Goal: Task Accomplishment & Management: Manage account settings

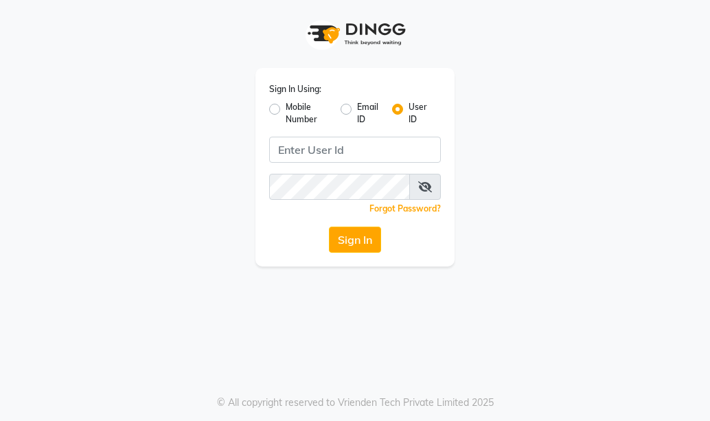
click at [286, 109] on label "Mobile Number" at bounding box center [308, 113] width 44 height 25
click at [286, 109] on input "Mobile Number" at bounding box center [290, 105] width 9 height 9
radio input "true"
radio input "false"
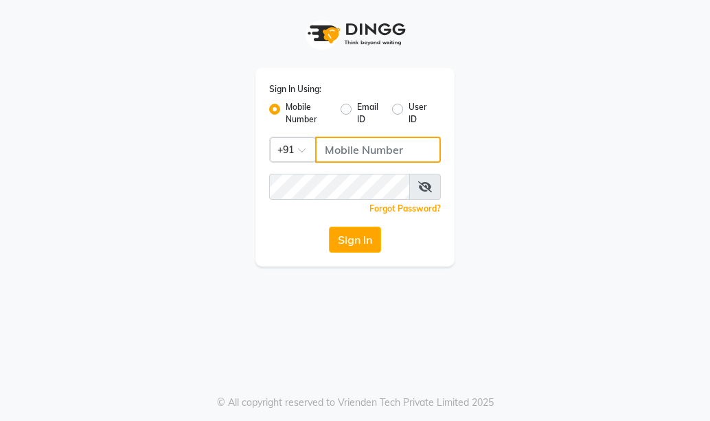
click at [337, 150] on input "Username" at bounding box center [378, 150] width 126 height 26
type input "7438832222"
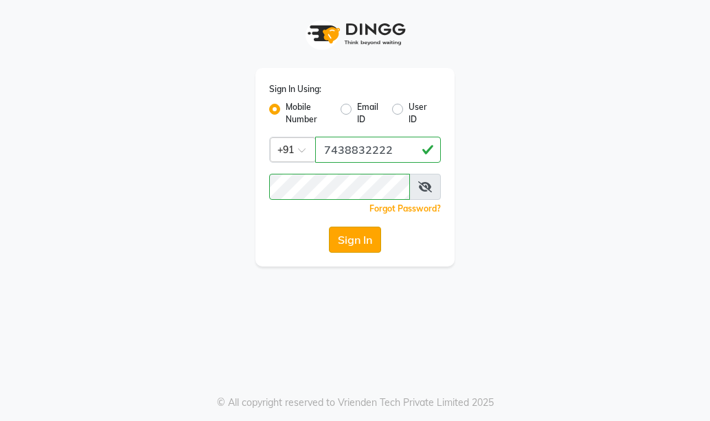
click at [356, 245] on button "Sign In" at bounding box center [355, 240] width 52 height 26
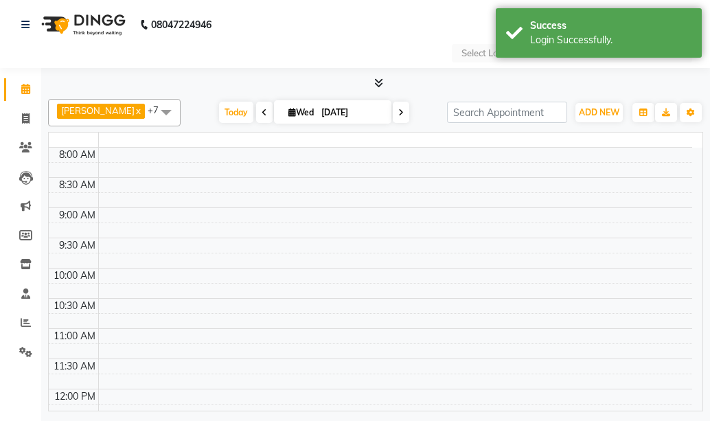
select select "en"
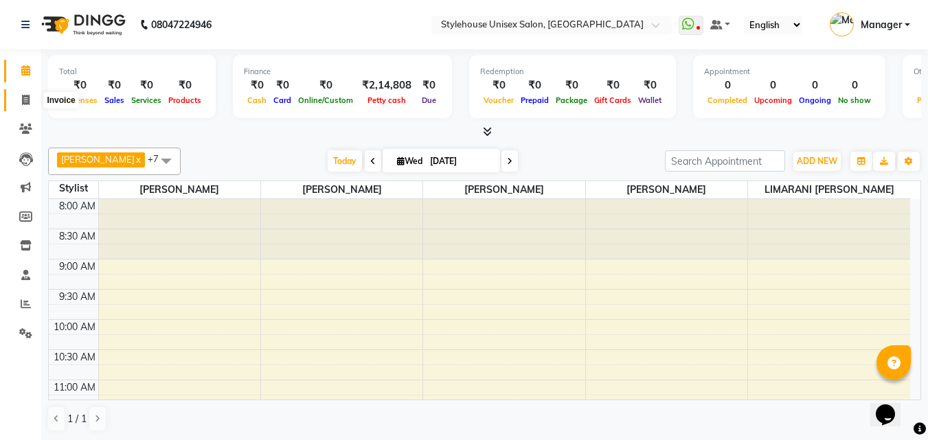
click at [30, 101] on icon at bounding box center [26, 100] width 8 height 10
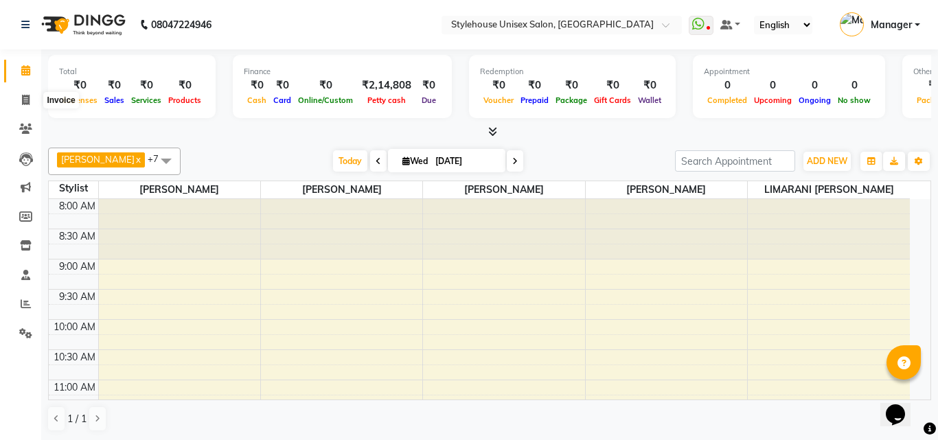
select select "service"
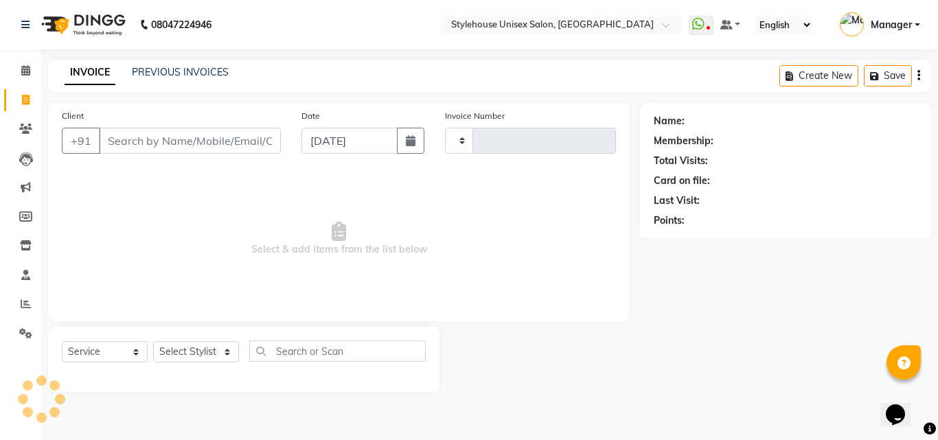
type input "1291"
select select "7906"
click at [192, 75] on link "PREVIOUS INVOICES" at bounding box center [180, 72] width 97 height 12
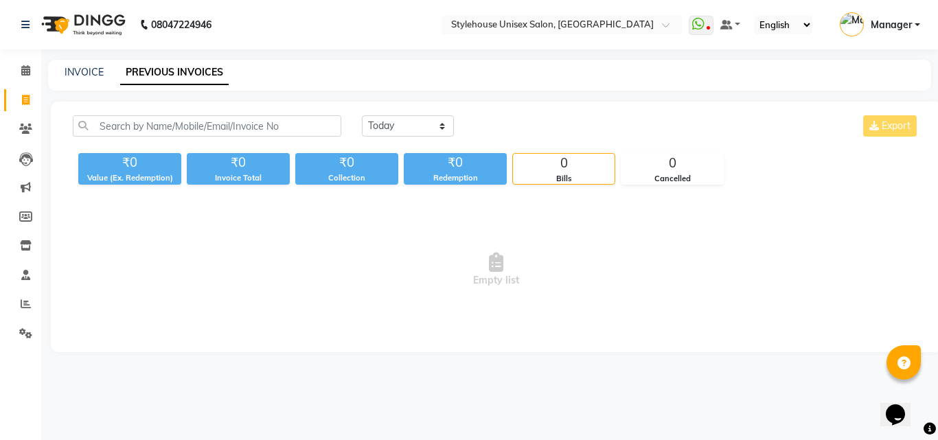
click at [607, 327] on span "Empty list" at bounding box center [496, 269] width 847 height 137
click at [169, 71] on link "PREVIOUS INVOICES" at bounding box center [174, 72] width 109 height 25
click at [412, 122] on select "[DATE] [DATE] Custom Range" at bounding box center [408, 125] width 92 height 21
click at [362, 115] on select "[DATE] [DATE] Custom Range" at bounding box center [408, 125] width 92 height 21
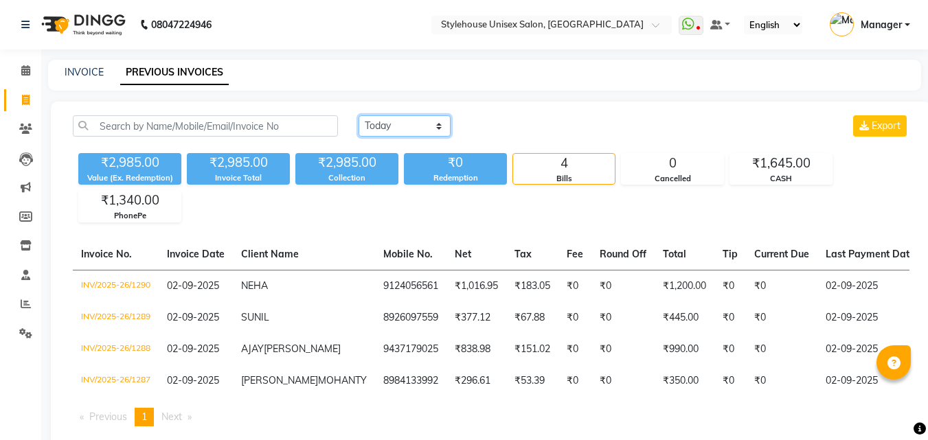
click at [394, 123] on select "[DATE] [DATE] Custom Range" at bounding box center [405, 125] width 92 height 21
select select "range"
click at [359, 115] on select "[DATE] [DATE] Custom Range" at bounding box center [405, 125] width 92 height 21
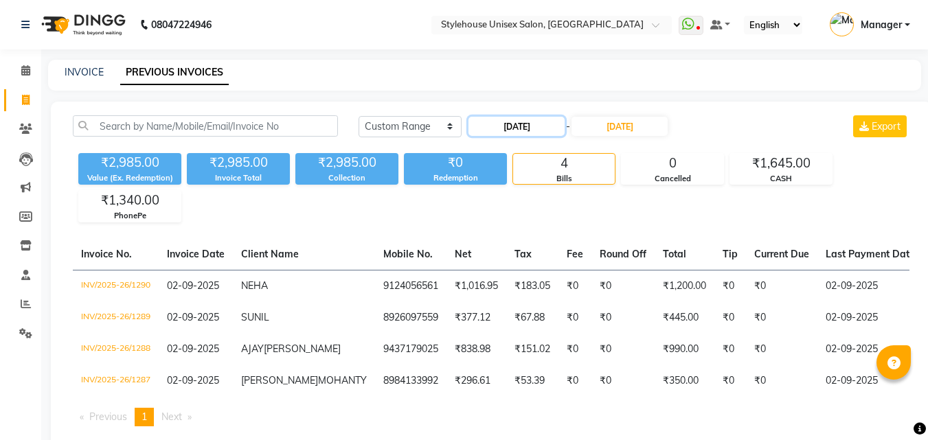
click at [508, 124] on input "[DATE]" at bounding box center [516, 126] width 96 height 19
select select "9"
select select "2025"
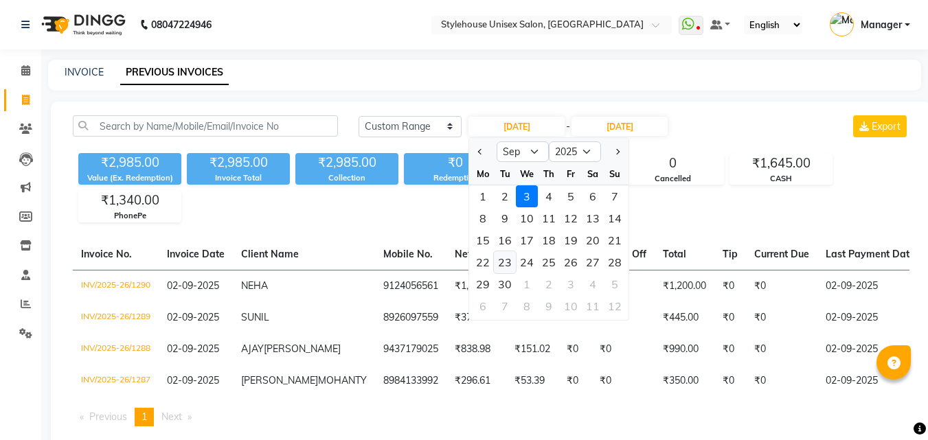
click at [501, 265] on div "23" at bounding box center [505, 262] width 22 height 22
type input "[DATE]"
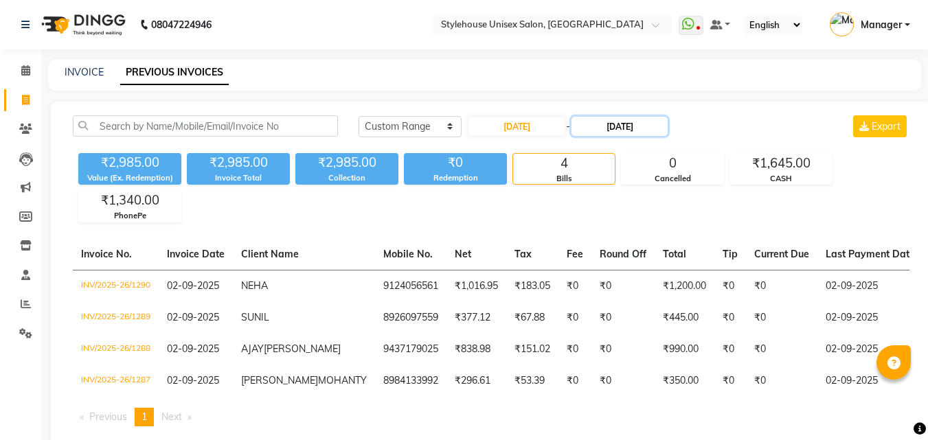
click at [623, 128] on input "[DATE]" at bounding box center [619, 126] width 96 height 19
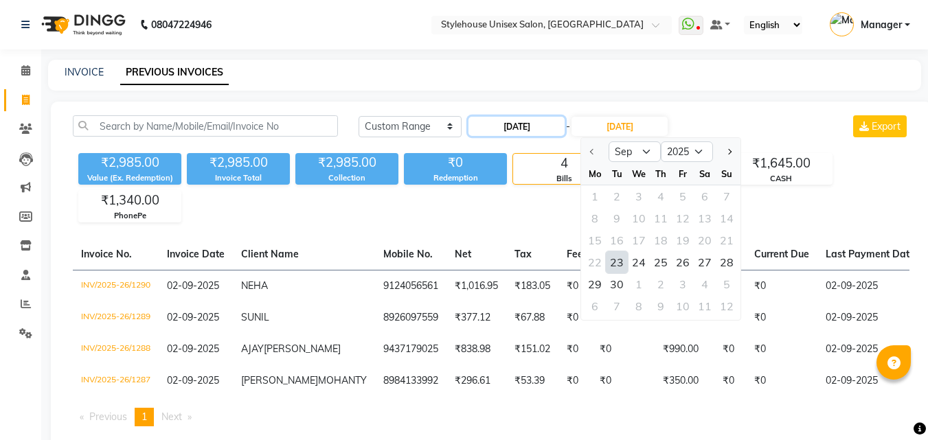
click at [543, 126] on input "[DATE]" at bounding box center [516, 126] width 96 height 19
select select "9"
select select "2025"
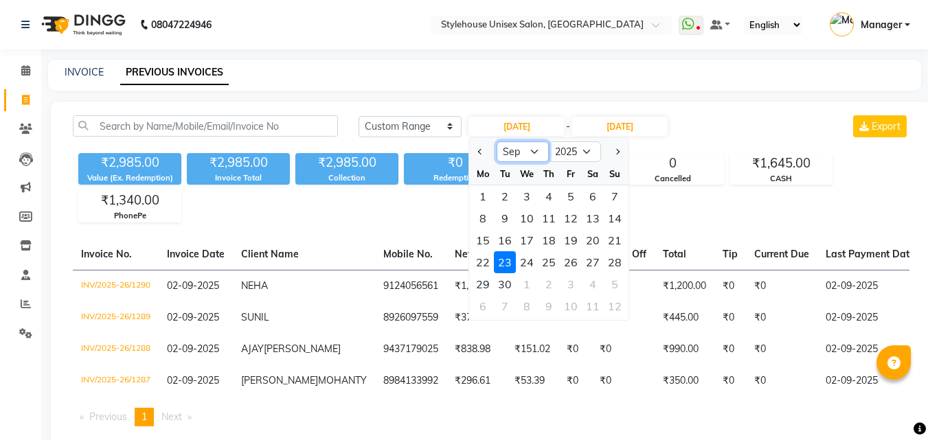
click at [530, 144] on select "Jan Feb Mar Apr May Jun [DATE] Aug Sep Oct Nov Dec" at bounding box center [523, 151] width 52 height 21
select select "8"
click at [497, 141] on select "Jan Feb Mar Apr May Jun [DATE] Aug Sep Oct Nov Dec" at bounding box center [523, 151] width 52 height 21
click at [591, 262] on div "23" at bounding box center [593, 262] width 22 height 22
type input "23-08-2025"
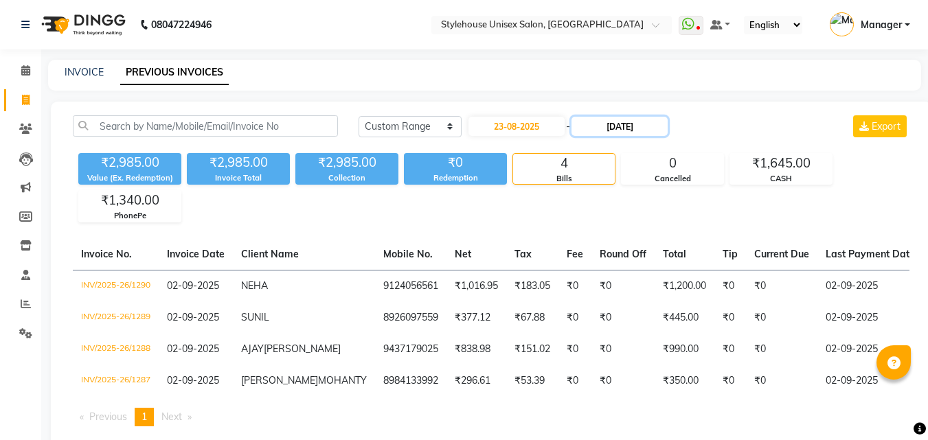
click at [618, 124] on input "[DATE]" at bounding box center [619, 126] width 96 height 19
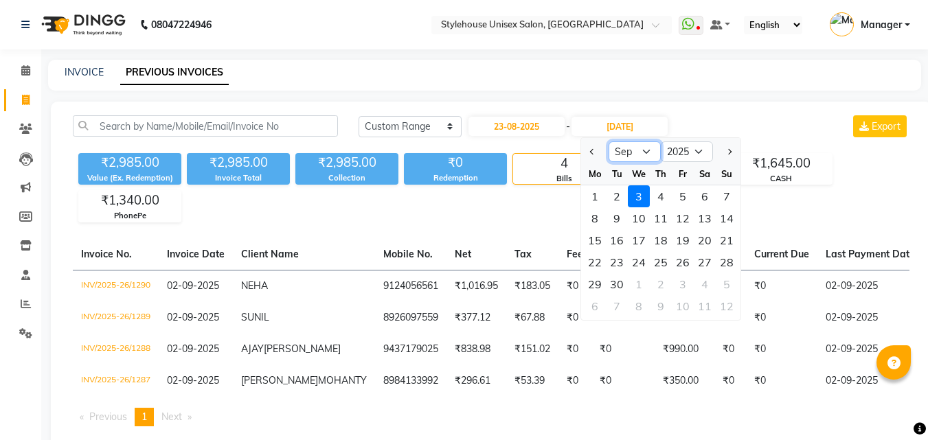
click at [646, 152] on select "Aug Sep Oct Nov Dec" at bounding box center [635, 151] width 52 height 21
select select "8"
click at [609, 141] on select "Aug Sep Oct Nov Dec" at bounding box center [635, 151] width 52 height 21
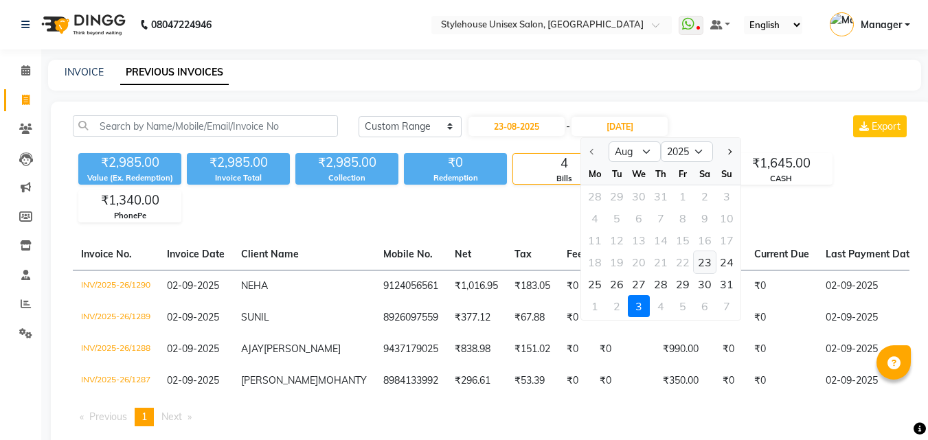
click at [703, 261] on div "23" at bounding box center [705, 262] width 22 height 22
type input "23-08-2025"
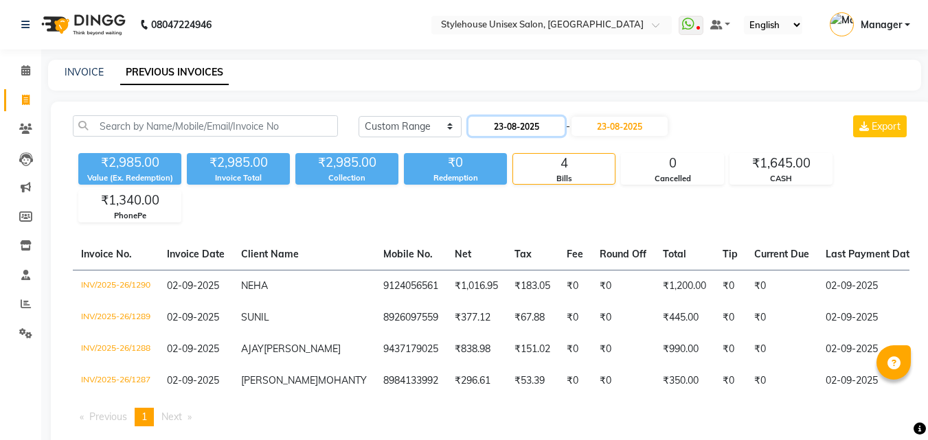
click at [537, 128] on input "23-08-2025" at bounding box center [516, 126] width 96 height 19
select select "8"
select select "2025"
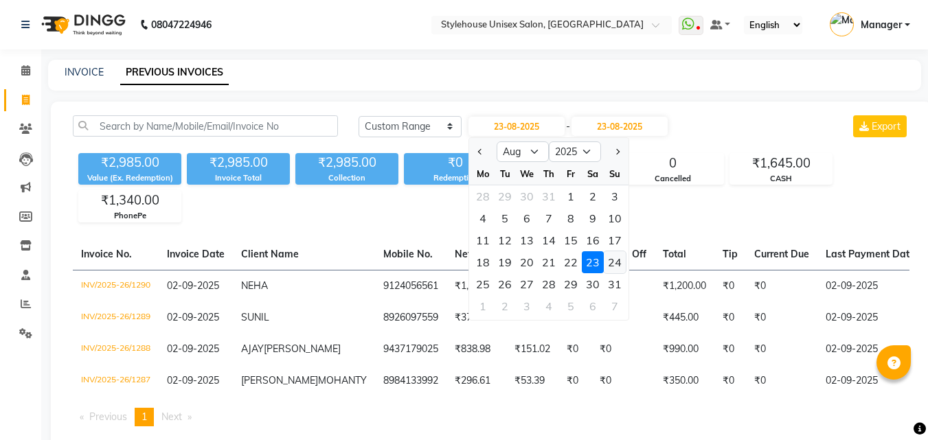
click at [615, 260] on div "24" at bounding box center [615, 262] width 22 height 22
type input "24-08-2025"
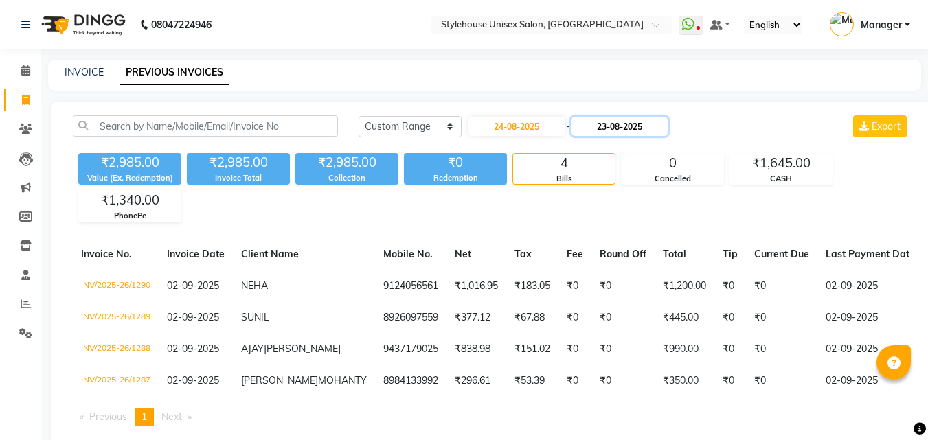
click at [617, 122] on input "23-08-2025" at bounding box center [619, 126] width 96 height 19
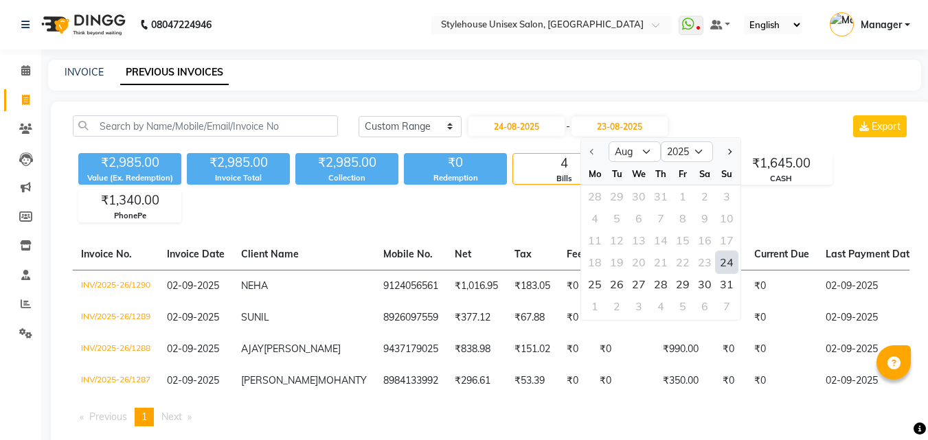
click at [710, 262] on div "24" at bounding box center [727, 262] width 22 height 22
type input "24-08-2025"
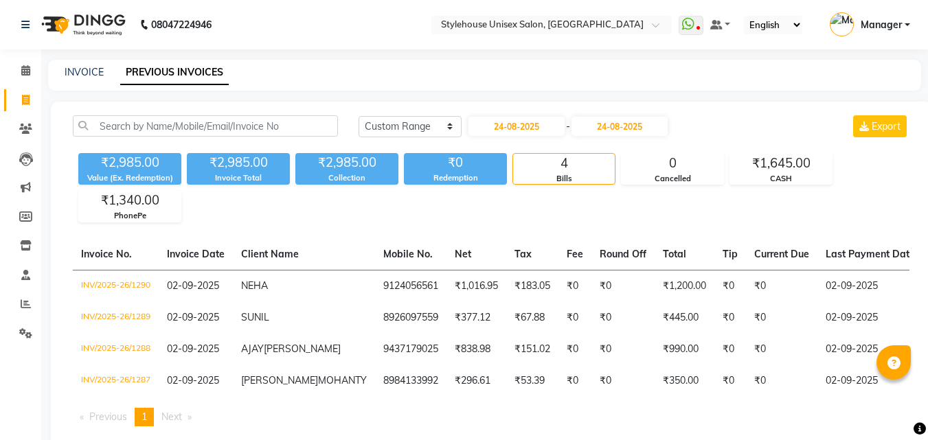
click at [616, 226] on div "[DATE] [DATE] Custom Range [DATE] - [DATE] Export ₹2,985.00 Value (Ex. Redempti…" at bounding box center [491, 277] width 881 height 350
click at [547, 126] on input "24-08-2025" at bounding box center [516, 126] width 96 height 19
select select "8"
select select "2025"
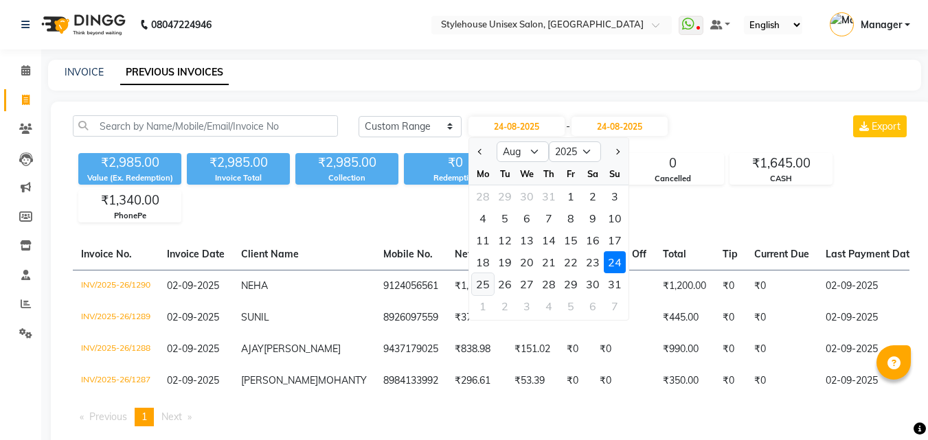
click at [490, 284] on div "25" at bounding box center [483, 284] width 22 height 22
type input "25-08-2025"
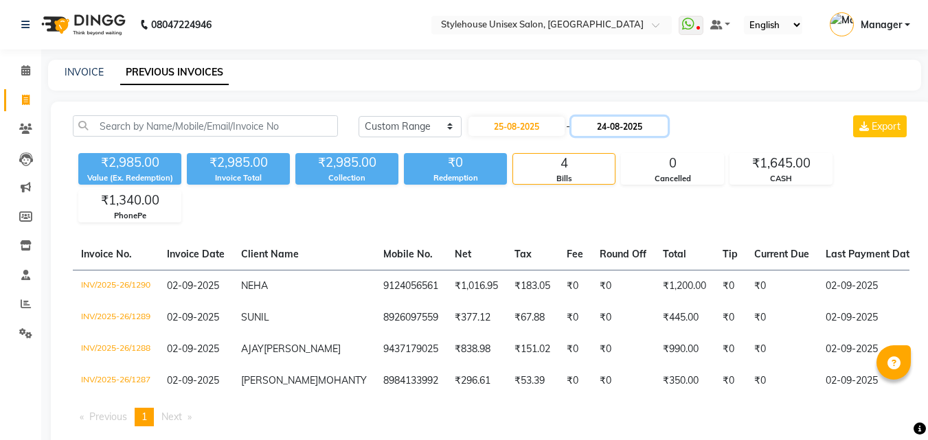
click at [618, 124] on input "24-08-2025" at bounding box center [619, 126] width 96 height 19
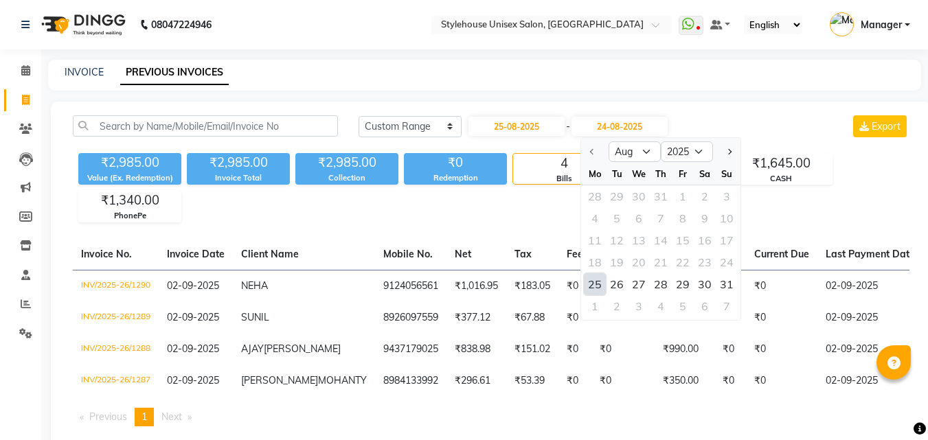
click at [590, 288] on div "25" at bounding box center [595, 284] width 22 height 22
type input "25-08-2025"
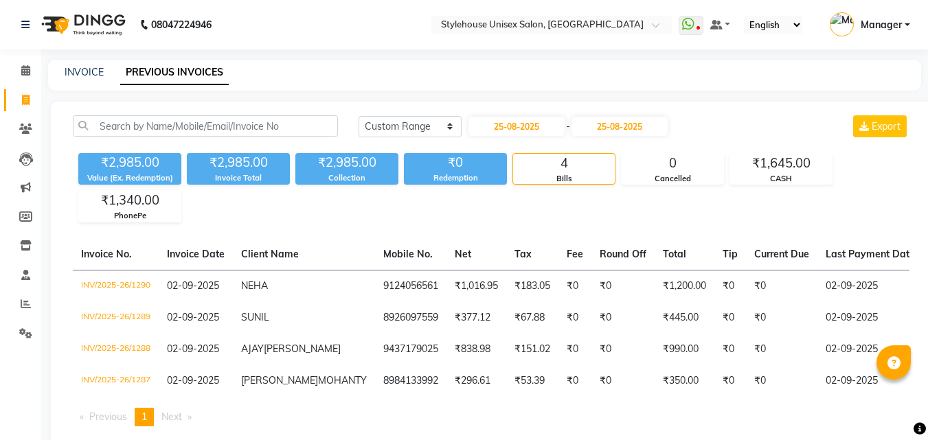
click at [613, 220] on div "₹2,985.00 Value (Ex. Redemption) ₹2,985.00 Invoice Total ₹2,985.00 Collection ₹…" at bounding box center [491, 185] width 837 height 75
click at [462, 220] on div "₹2,985.00 Value (Ex. Redemption) ₹2,985.00 Invoice Total ₹2,985.00 Collection ₹…" at bounding box center [491, 185] width 837 height 75
click at [232, 227] on div "[DATE] [DATE] Custom Range [DATE] - [DATE] Export ₹2,985.00 Value (Ex. Redempti…" at bounding box center [491, 277] width 881 height 350
click at [531, 127] on input "25-08-2025" at bounding box center [516, 126] width 96 height 19
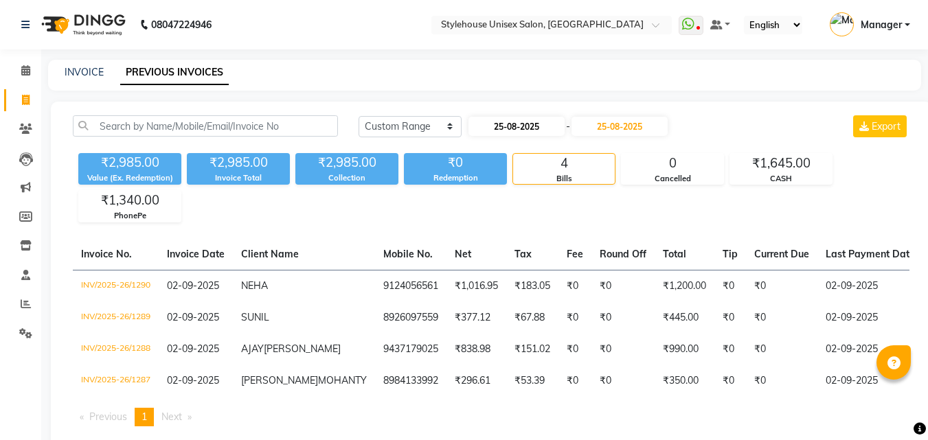
select select "8"
select select "2025"
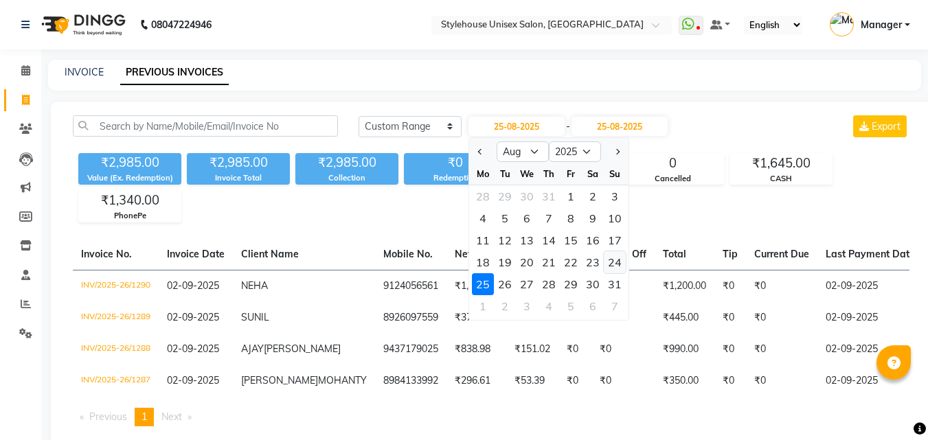
click at [609, 260] on div "24" at bounding box center [615, 262] width 22 height 22
type input "24-08-2025"
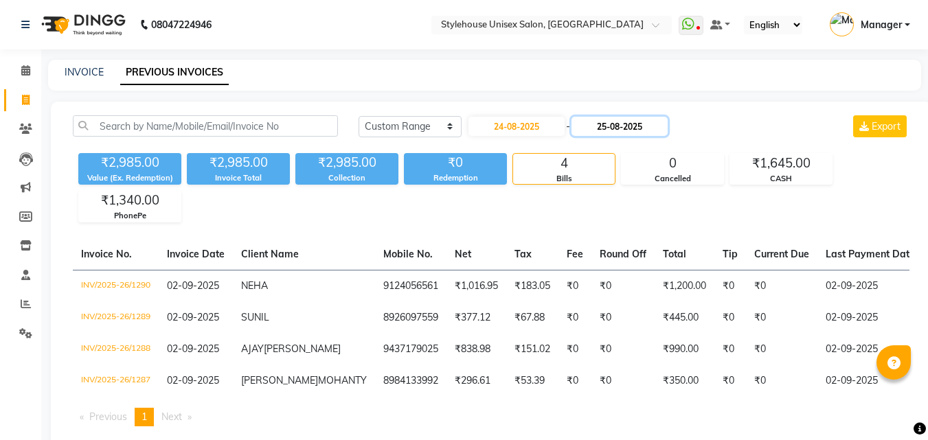
click at [626, 123] on input "25-08-2025" at bounding box center [619, 126] width 96 height 19
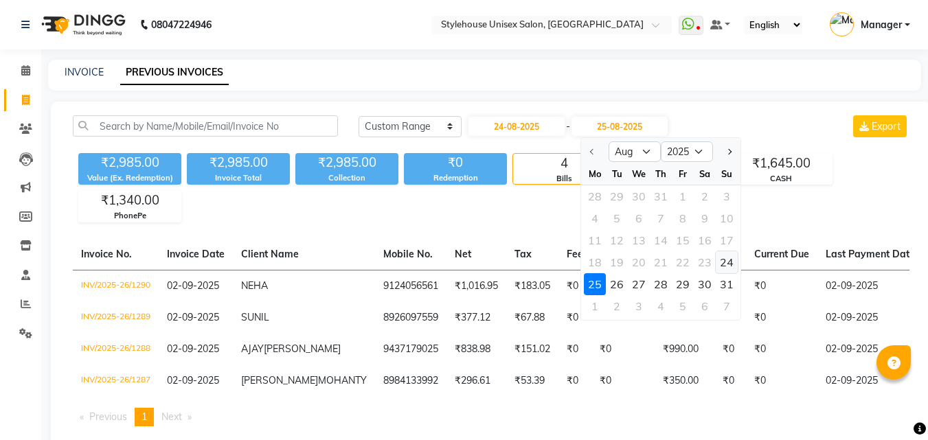
click at [710, 265] on div "24" at bounding box center [727, 262] width 22 height 22
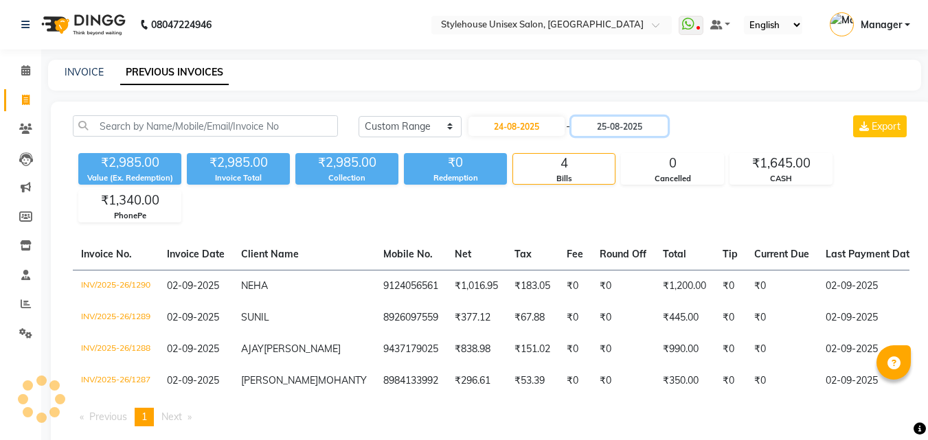
type input "24-08-2025"
click at [550, 218] on div "₹2,985.00 Value (Ex. Redemption) ₹2,985.00 Invoice Total ₹2,985.00 Collection ₹…" at bounding box center [491, 185] width 837 height 75
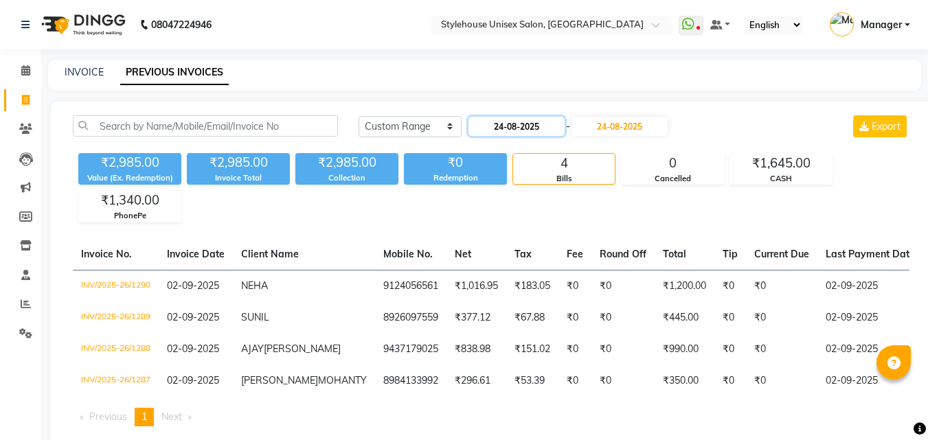
click at [520, 124] on input "24-08-2025" at bounding box center [516, 126] width 96 height 19
select select "8"
select select "2025"
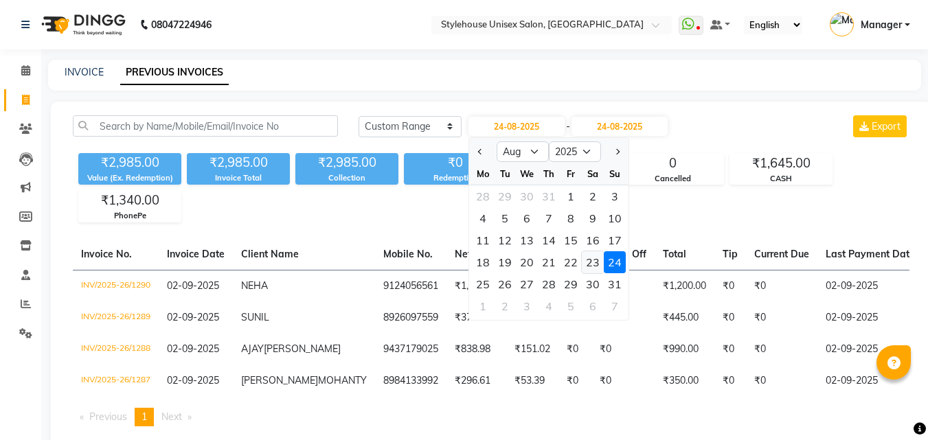
click at [592, 265] on div "23" at bounding box center [593, 262] width 22 height 22
type input "23-08-2025"
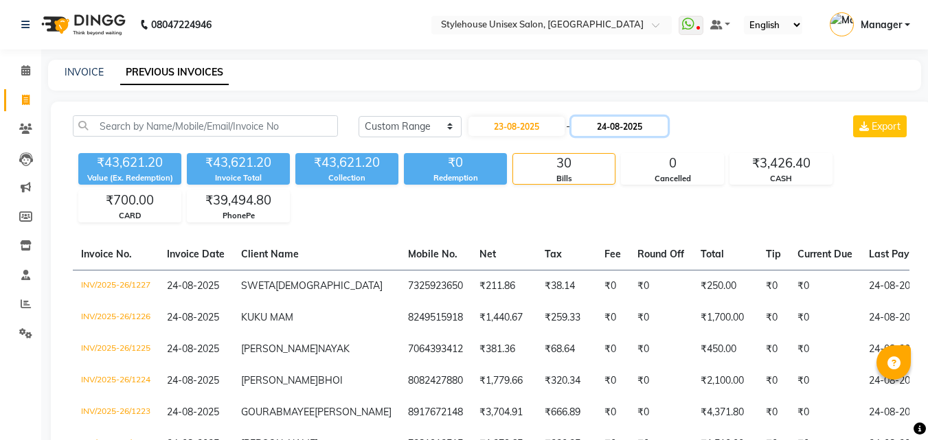
click at [626, 125] on input "24-08-2025" at bounding box center [619, 126] width 96 height 19
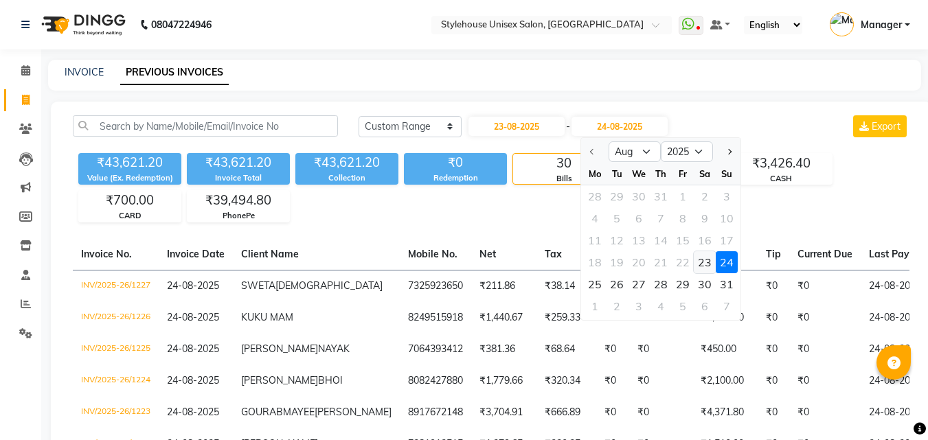
click at [705, 264] on div "23" at bounding box center [705, 262] width 22 height 22
type input "23-08-2025"
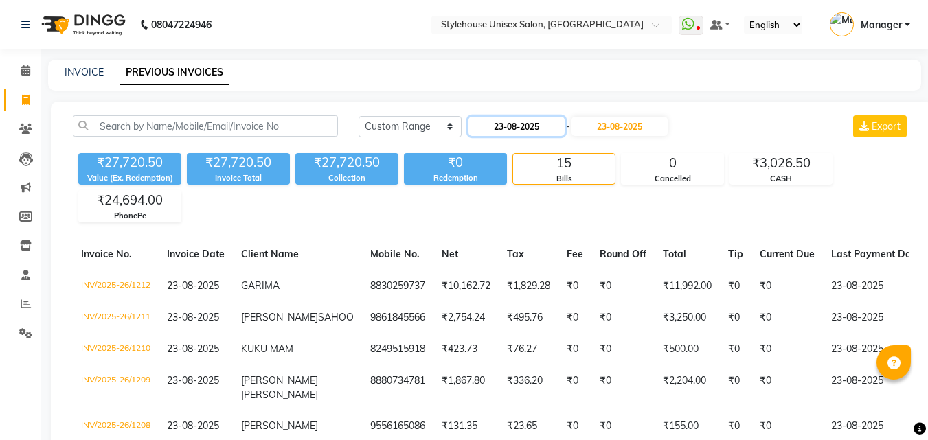
click at [524, 126] on input "23-08-2025" at bounding box center [516, 126] width 96 height 19
select select "8"
select select "2025"
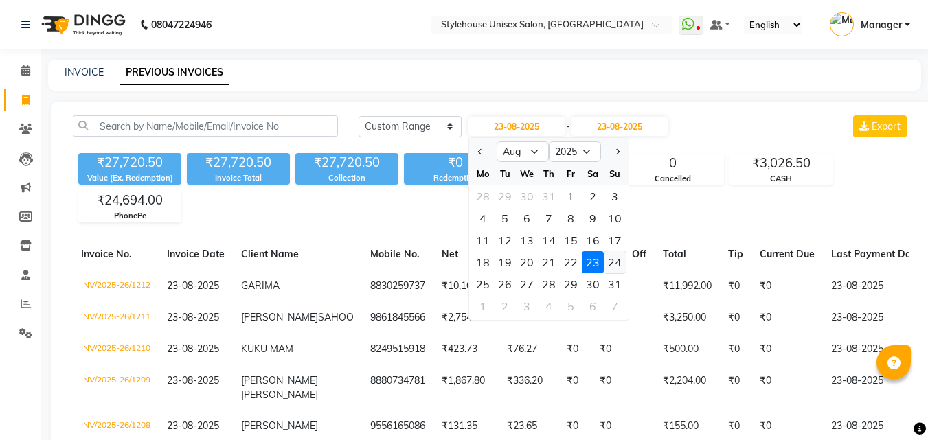
click at [609, 261] on div "24" at bounding box center [615, 262] width 22 height 22
type input "24-08-2025"
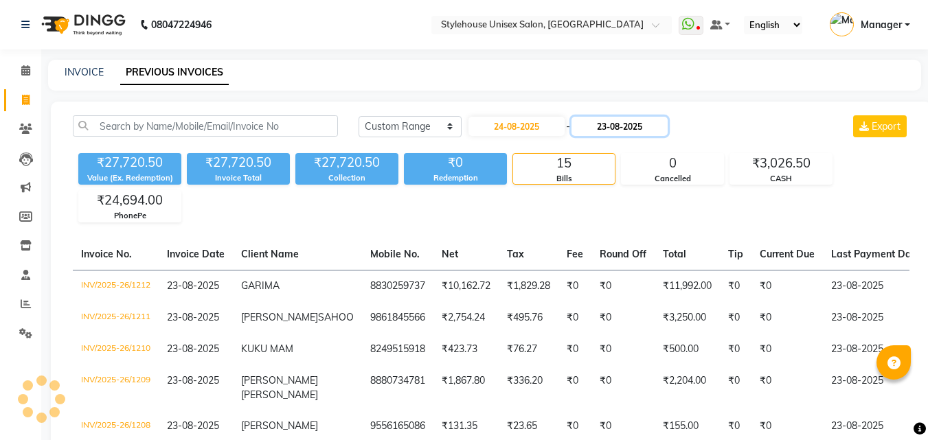
click at [630, 126] on input "23-08-2025" at bounding box center [619, 126] width 96 height 19
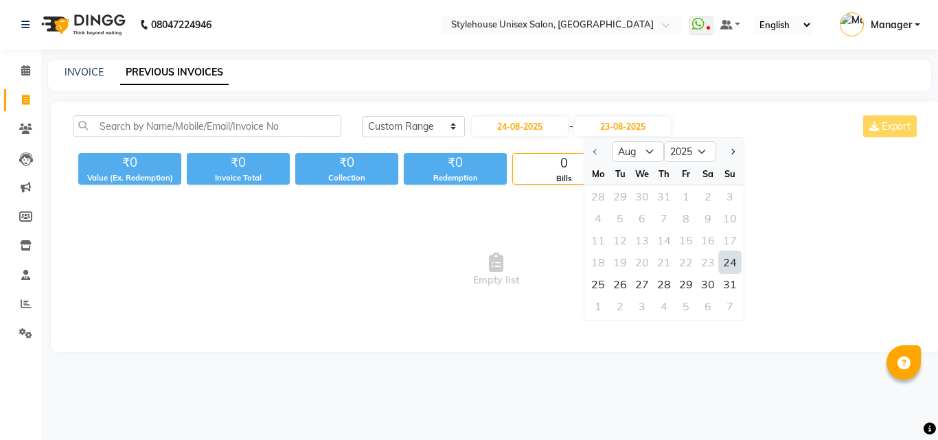
click at [710, 266] on div "24" at bounding box center [730, 262] width 22 height 22
type input "24-08-2025"
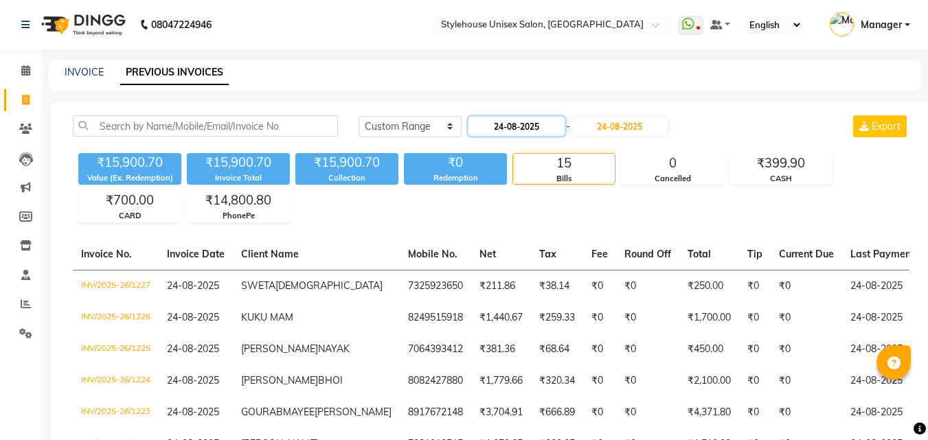
click at [503, 128] on input "24-08-2025" at bounding box center [516, 126] width 96 height 19
select select "8"
select select "2025"
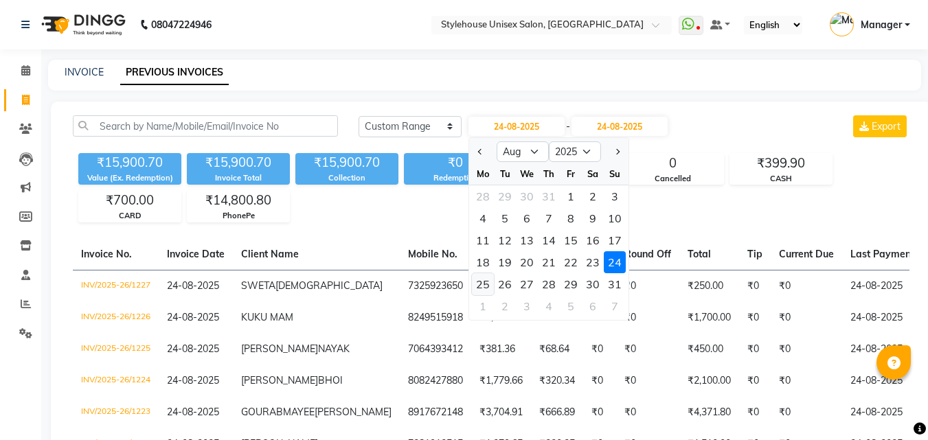
click at [486, 288] on div "25" at bounding box center [483, 284] width 22 height 22
type input "25-08-2025"
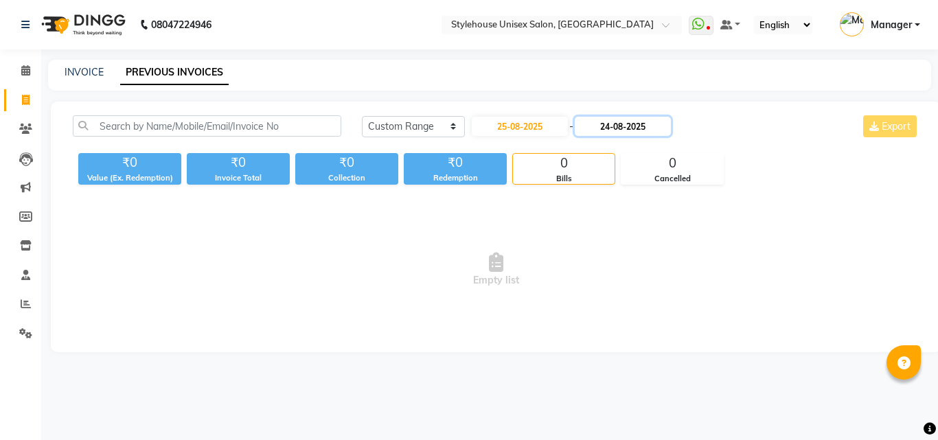
click at [628, 131] on input "24-08-2025" at bounding box center [623, 126] width 96 height 19
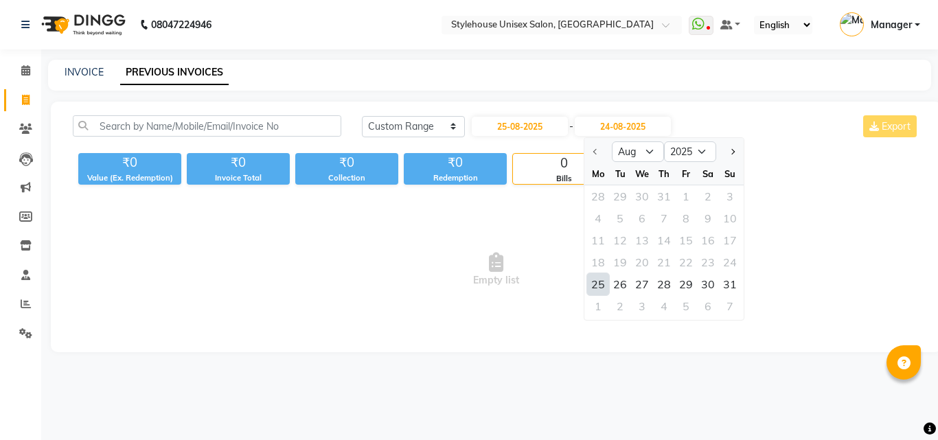
click at [599, 283] on div "25" at bounding box center [598, 284] width 22 height 22
type input "25-08-2025"
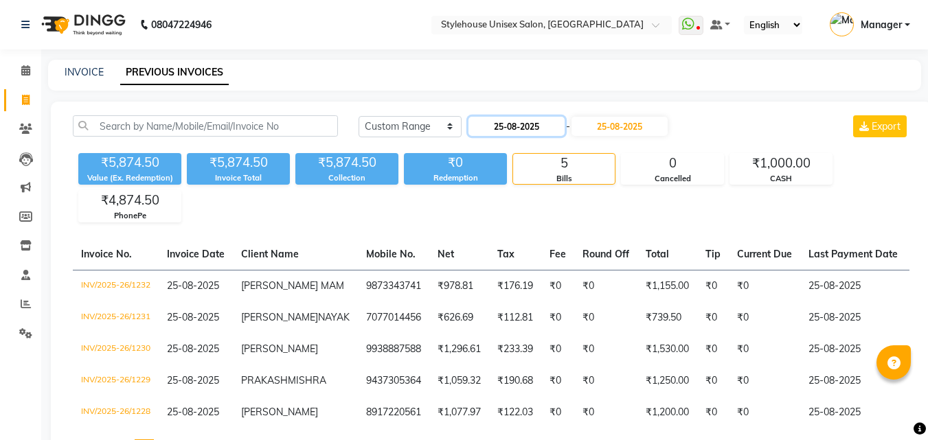
click at [514, 128] on input "25-08-2025" at bounding box center [516, 126] width 96 height 19
select select "8"
select select "2025"
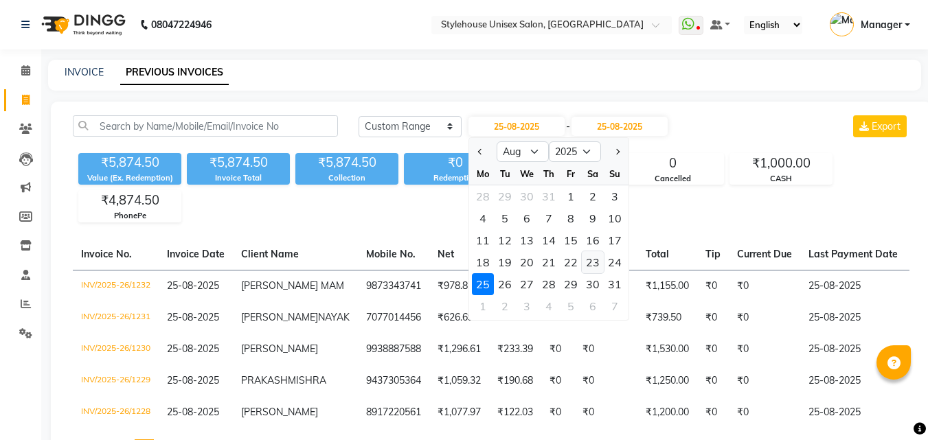
click at [590, 262] on div "23" at bounding box center [593, 262] width 22 height 22
type input "23-08-2025"
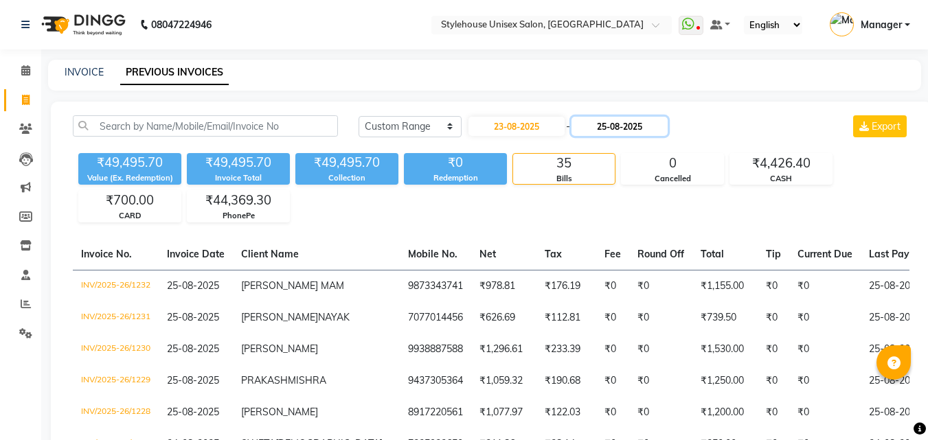
click at [629, 124] on input "25-08-2025" at bounding box center [619, 126] width 96 height 19
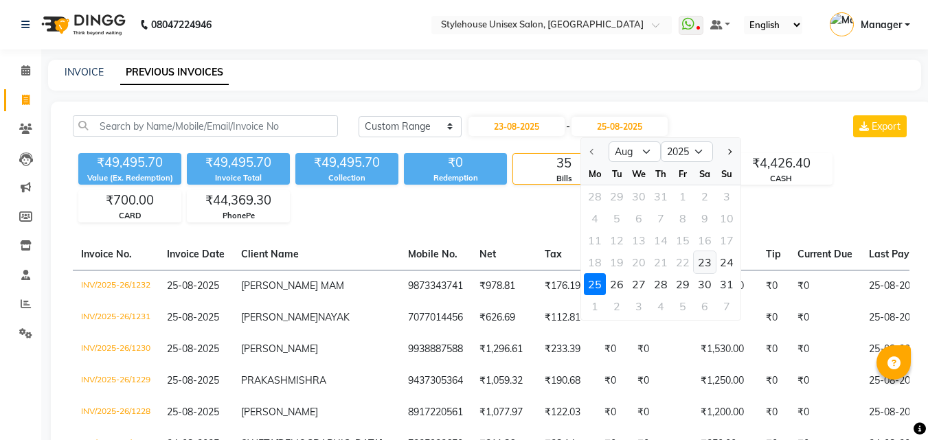
click at [704, 264] on div "23" at bounding box center [705, 262] width 22 height 22
type input "23-08-2025"
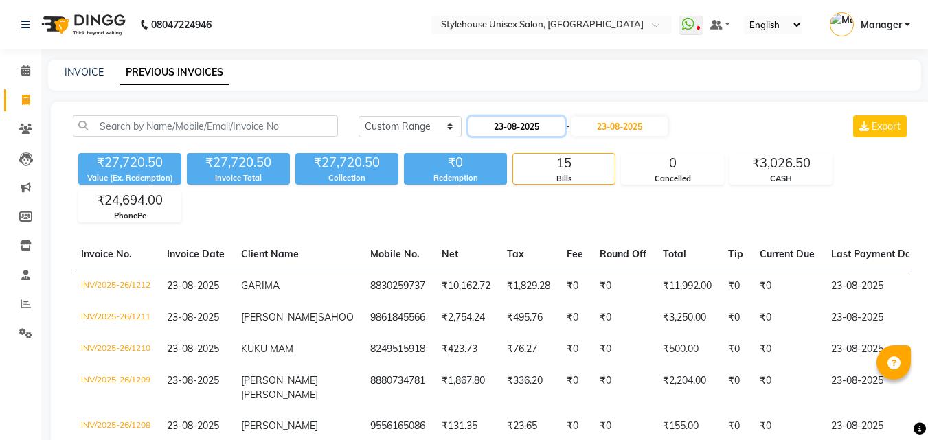
click at [523, 126] on input "23-08-2025" at bounding box center [516, 126] width 96 height 19
select select "8"
select select "2025"
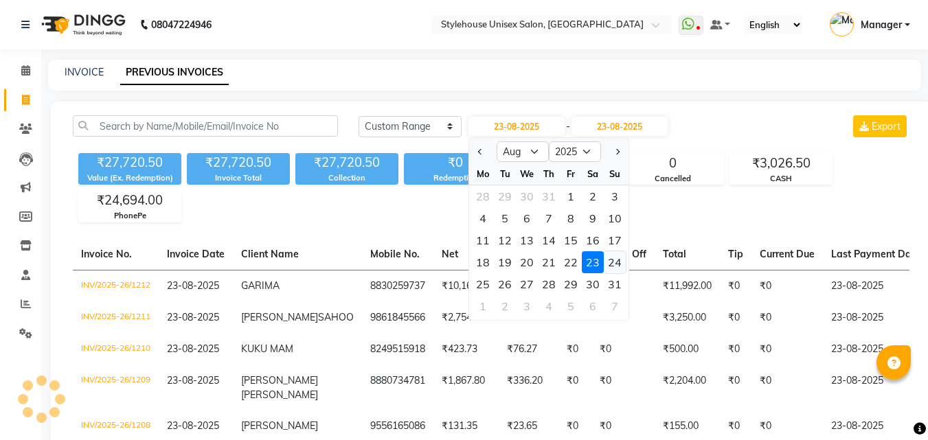
click at [612, 262] on div "24" at bounding box center [615, 262] width 22 height 22
type input "24-08-2025"
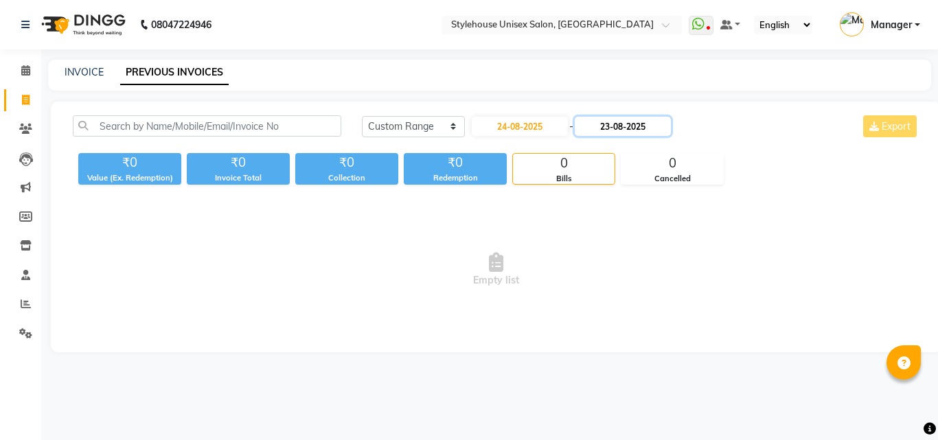
click at [626, 126] on input "23-08-2025" at bounding box center [623, 126] width 96 height 19
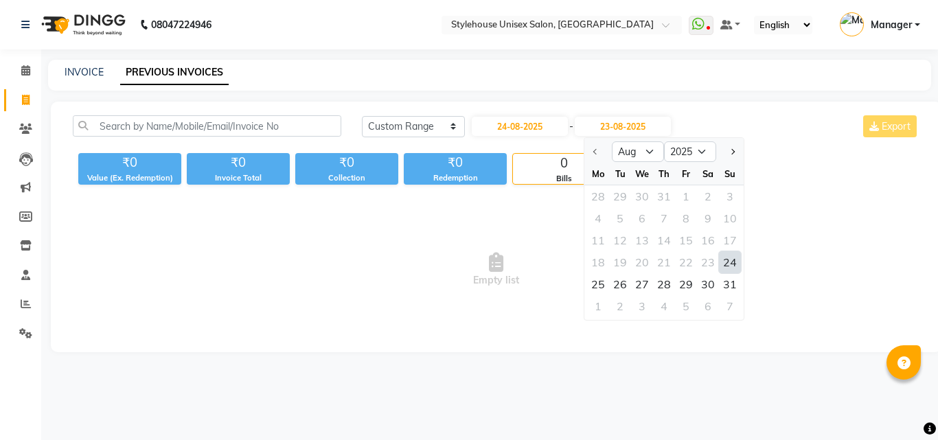
click at [710, 259] on div "24" at bounding box center [730, 262] width 22 height 22
type input "24-08-2025"
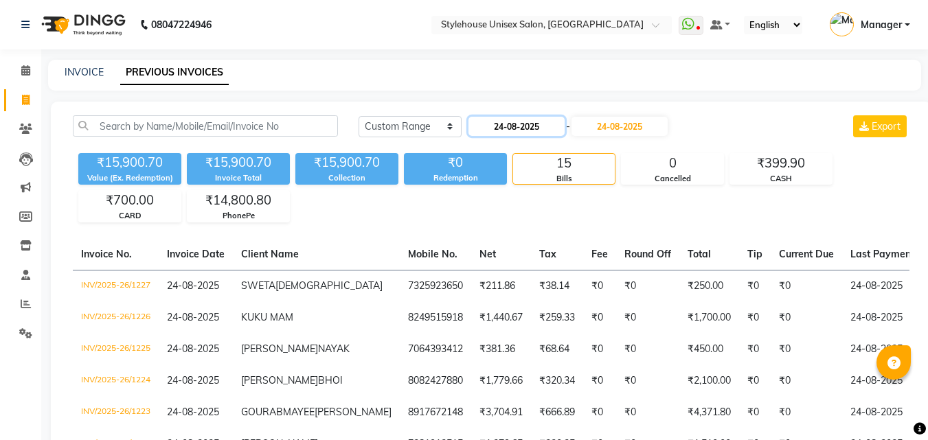
click at [506, 131] on input "24-08-2025" at bounding box center [516, 126] width 96 height 19
select select "8"
select select "2025"
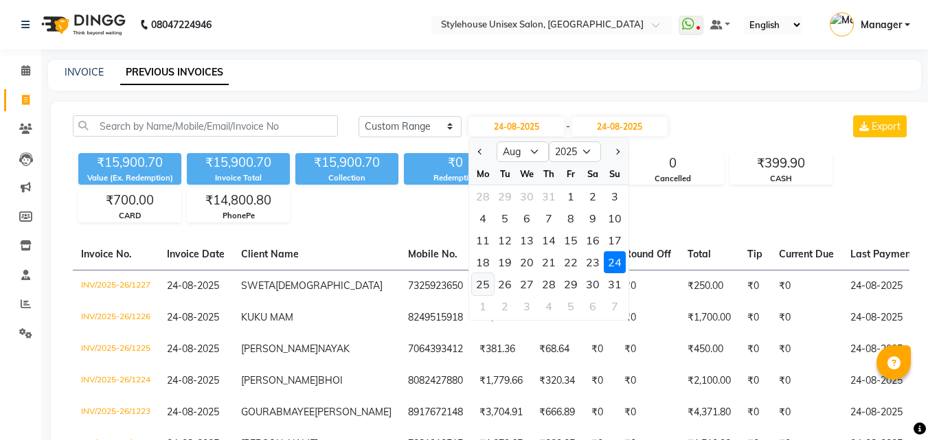
click at [486, 284] on div "25" at bounding box center [483, 284] width 22 height 22
type input "25-08-2025"
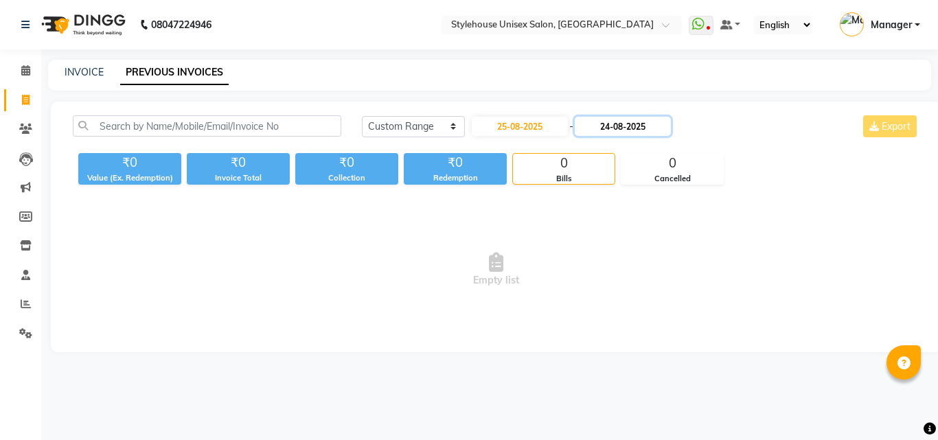
click at [633, 128] on input "24-08-2025" at bounding box center [623, 126] width 96 height 19
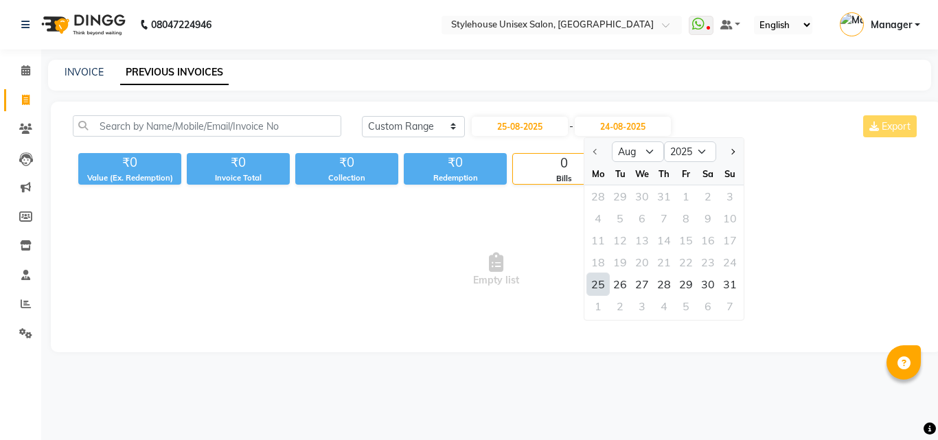
click at [597, 286] on div "25" at bounding box center [598, 284] width 22 height 22
type input "25-08-2025"
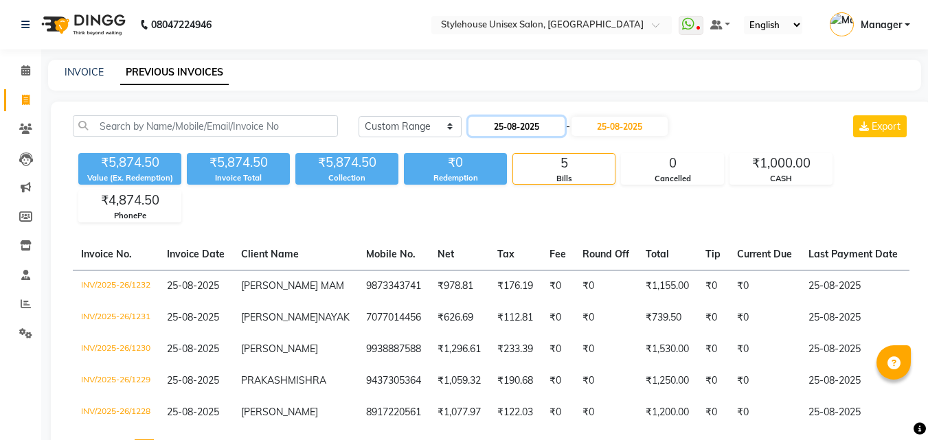
click at [491, 128] on input "25-08-2025" at bounding box center [516, 126] width 96 height 19
select select "8"
select select "2025"
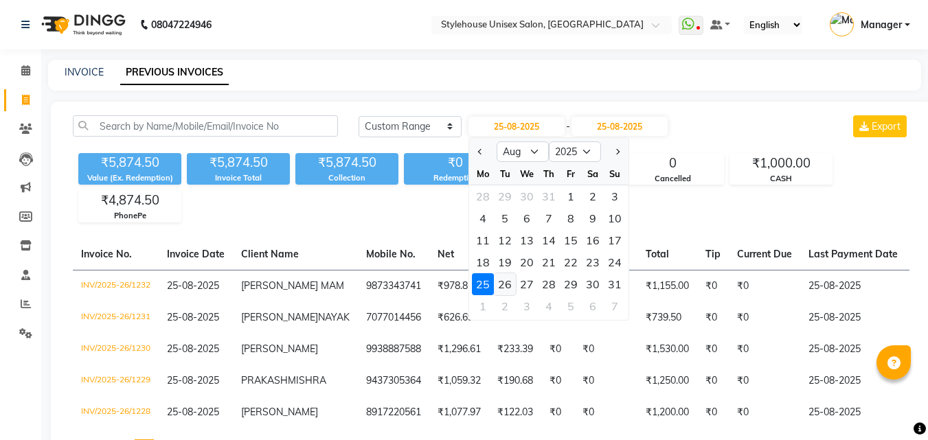
click at [507, 282] on div "26" at bounding box center [505, 284] width 22 height 22
type input "26-08-2025"
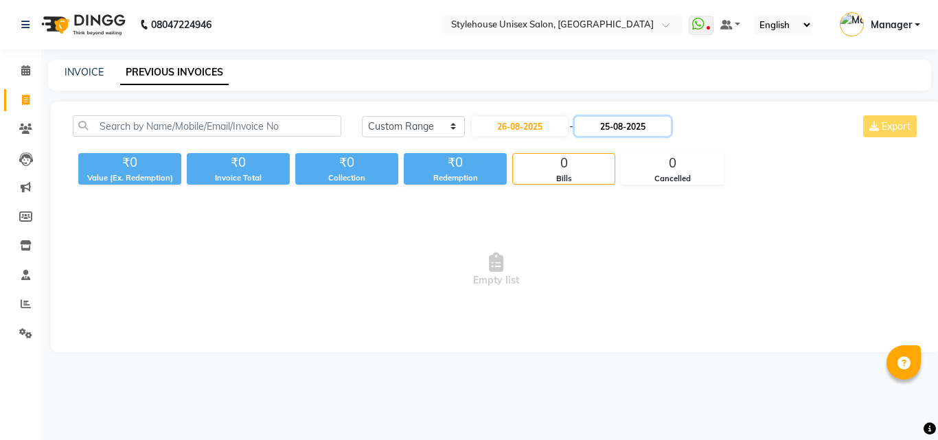
click at [620, 128] on input "25-08-2025" at bounding box center [623, 126] width 96 height 19
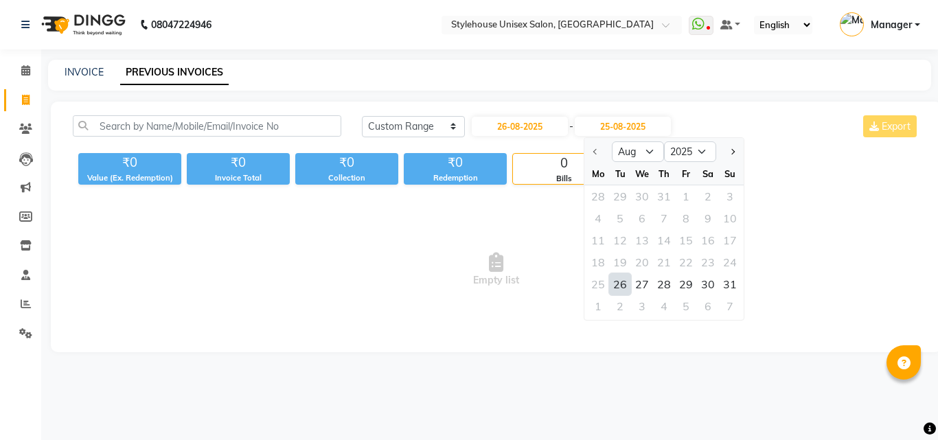
click at [622, 286] on div "26" at bounding box center [620, 284] width 22 height 22
type input "26-08-2025"
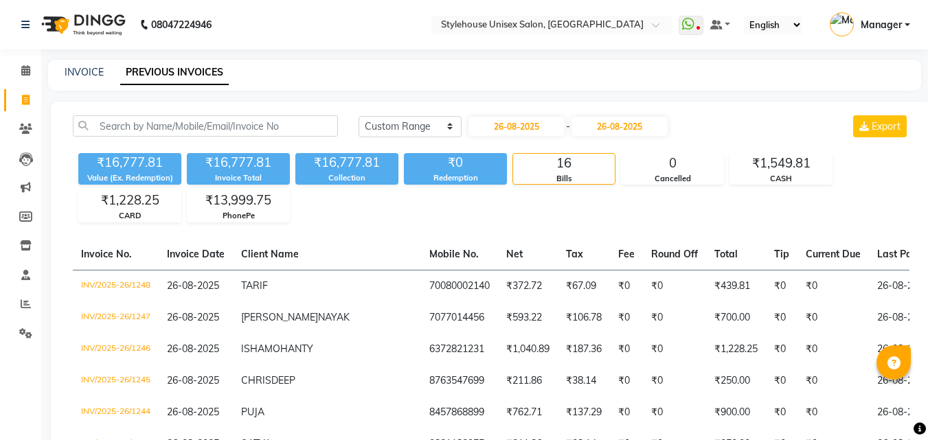
click at [524, 120] on input "26-08-2025" at bounding box center [516, 126] width 96 height 19
select select "8"
select select "2025"
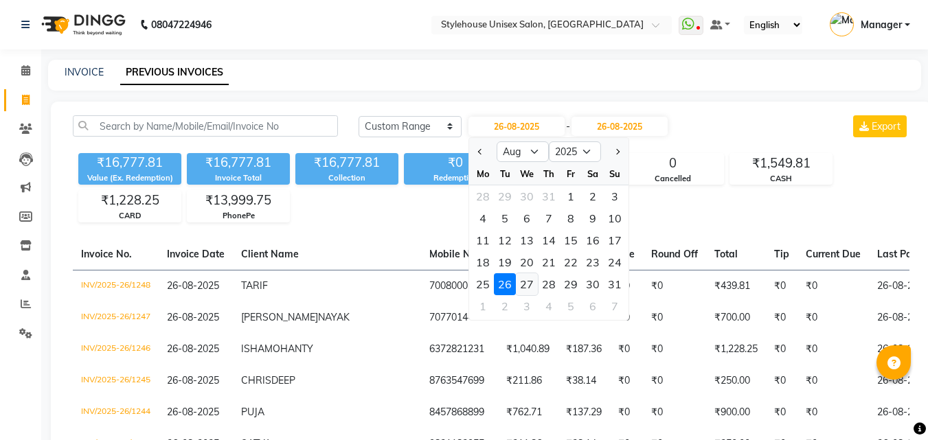
click at [528, 284] on div "27" at bounding box center [527, 284] width 22 height 22
type input "27-08-2025"
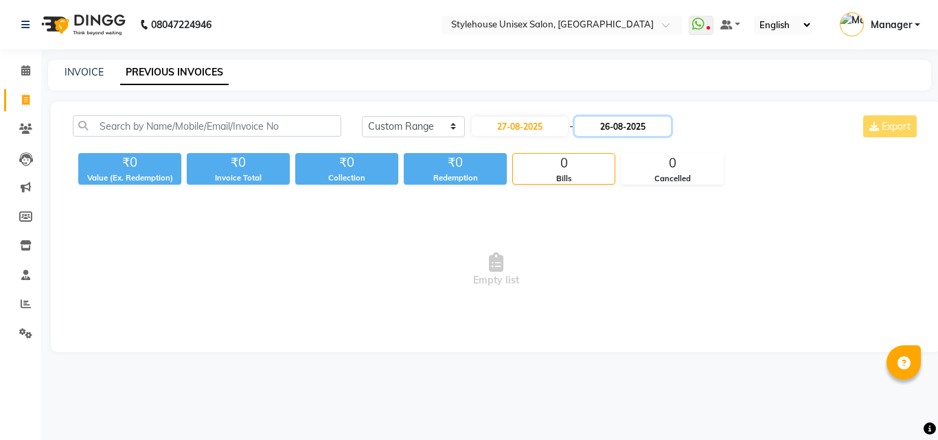
click at [619, 126] on input "26-08-2025" at bounding box center [623, 126] width 96 height 19
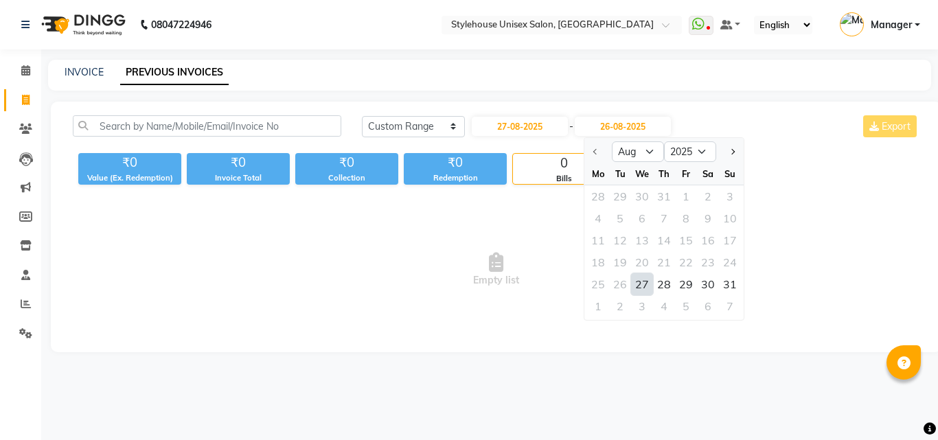
click at [642, 285] on div "27" at bounding box center [642, 284] width 22 height 22
type input "27-08-2025"
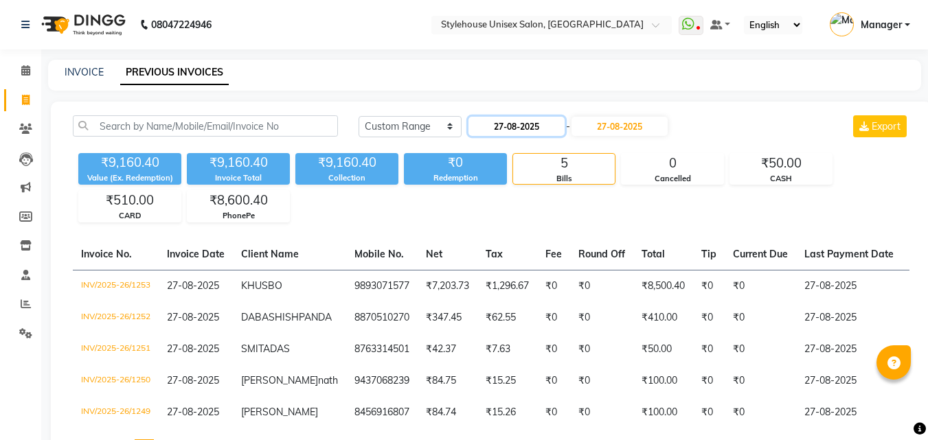
click at [523, 133] on input "27-08-2025" at bounding box center [516, 126] width 96 height 19
select select "8"
select select "2025"
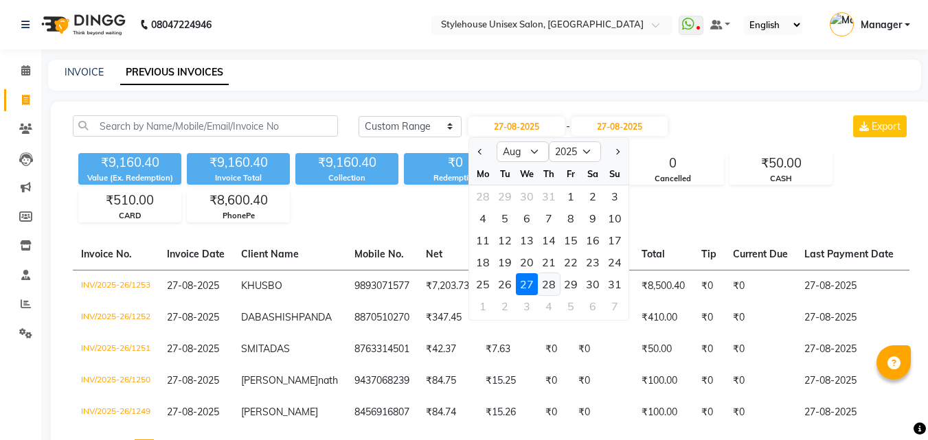
click at [548, 282] on div "28" at bounding box center [549, 284] width 22 height 22
type input "[DATE]"
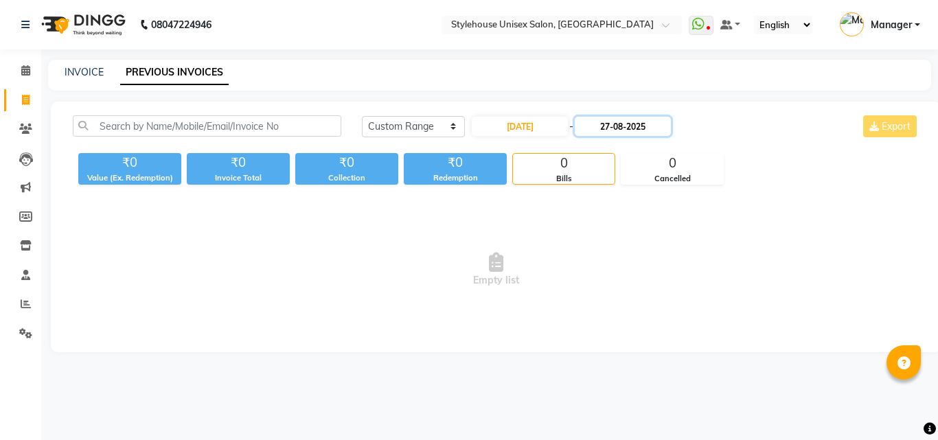
click at [628, 126] on input "27-08-2025" at bounding box center [623, 126] width 96 height 19
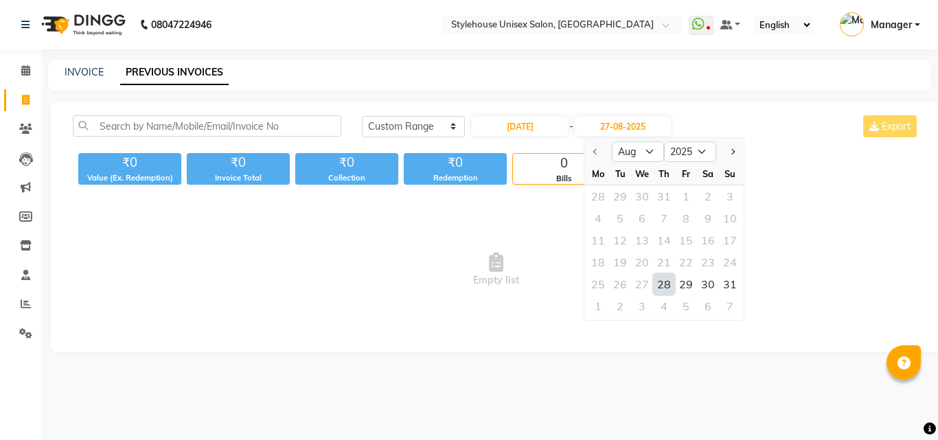
click at [670, 287] on div "28" at bounding box center [664, 284] width 22 height 22
type input "[DATE]"
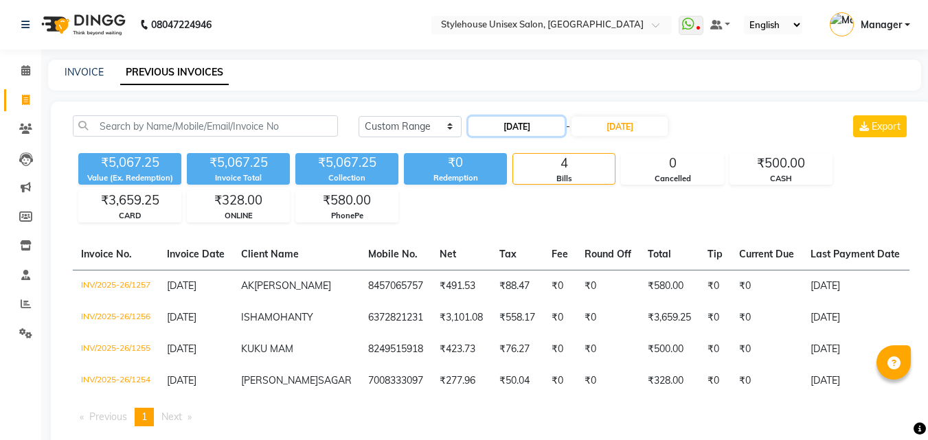
click at [517, 128] on input "[DATE]" at bounding box center [516, 126] width 96 height 19
select select "8"
select select "2025"
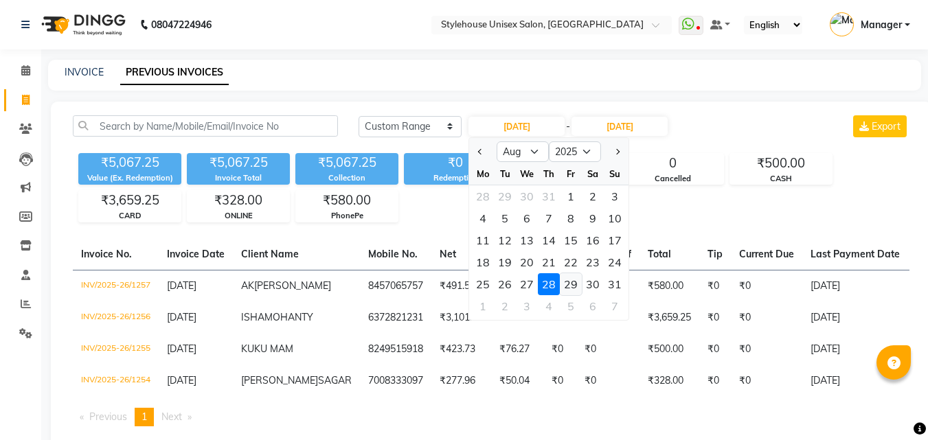
click at [571, 289] on div "29" at bounding box center [571, 284] width 22 height 22
type input "[DATE]"
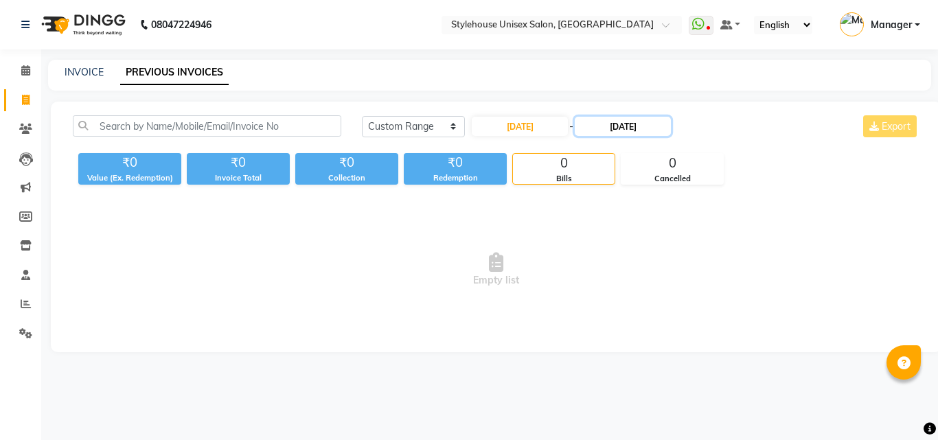
click at [626, 127] on input "[DATE]" at bounding box center [623, 126] width 96 height 19
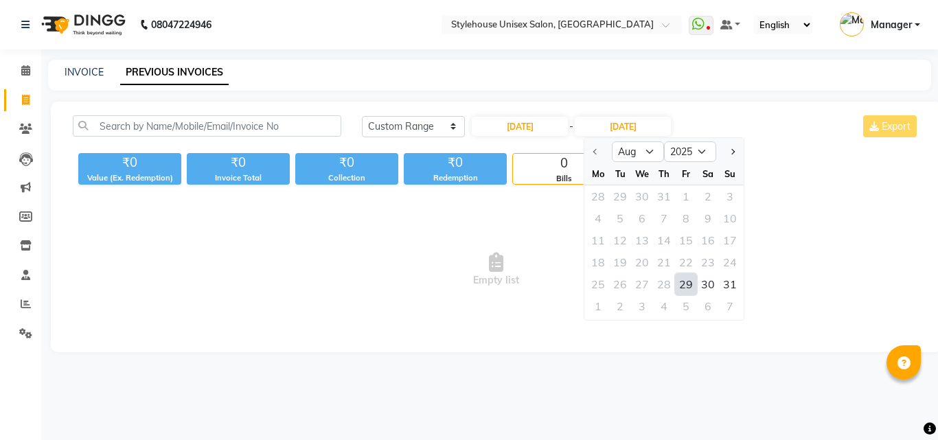
click at [682, 284] on div "29" at bounding box center [686, 284] width 22 height 22
type input "[DATE]"
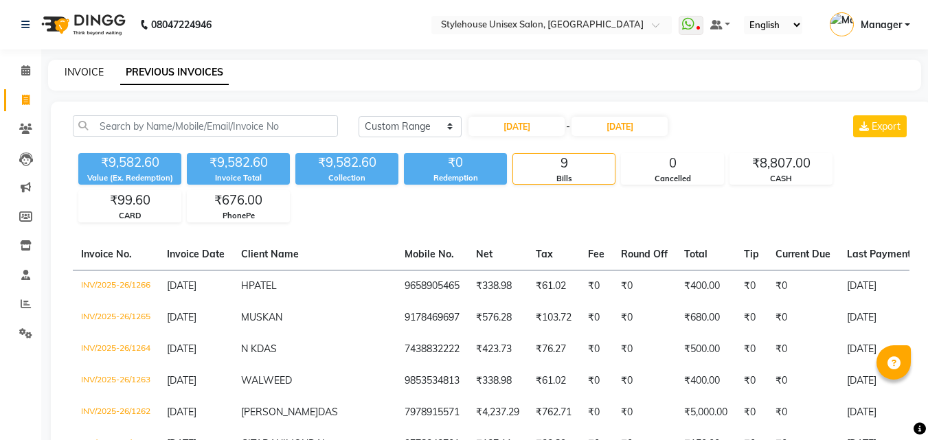
click at [81, 71] on link "INVOICE" at bounding box center [84, 72] width 39 height 12
select select "service"
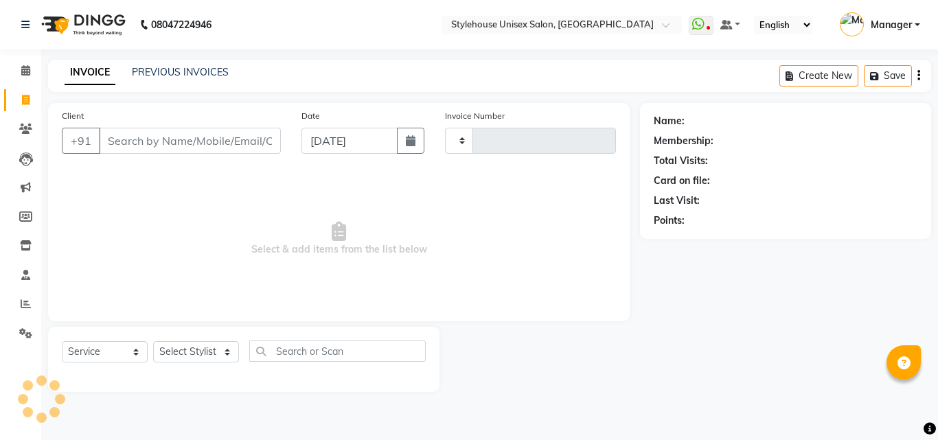
type input "1291"
select select "7906"
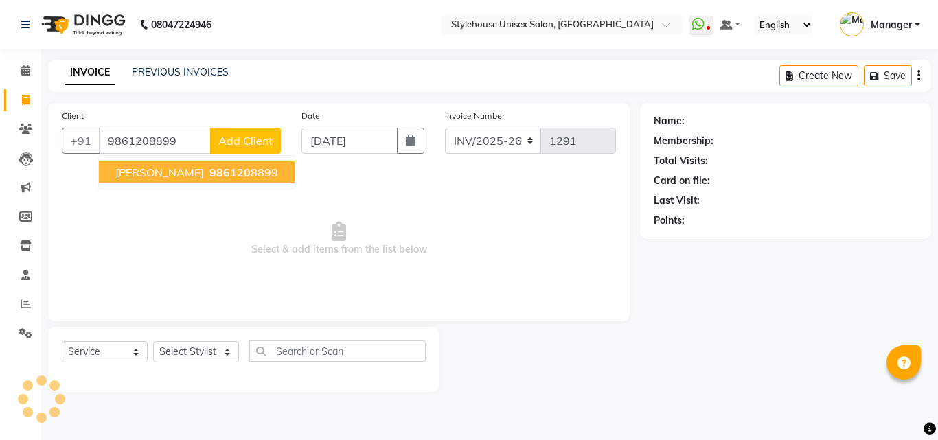
type input "9861208899"
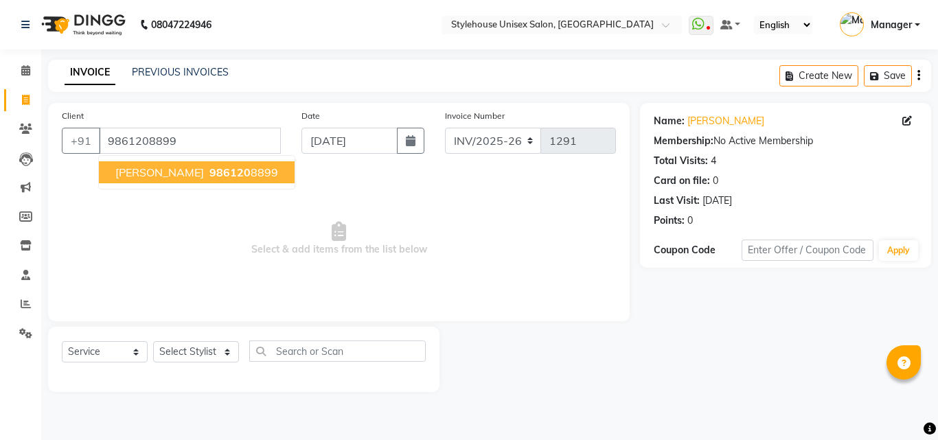
click at [187, 172] on span "[PERSON_NAME]" at bounding box center [159, 173] width 89 height 14
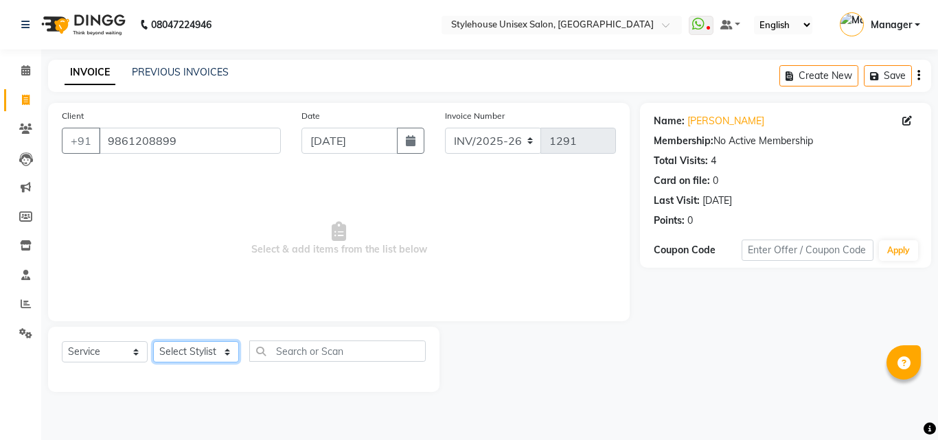
click at [203, 350] on select "Select Stylist [PERSON_NAME] [PERSON_NAME] LIMARANI [PERSON_NAME] Manager Naz […" at bounding box center [196, 351] width 86 height 21
select select "69913"
click at [153, 341] on select "Select Stylist [PERSON_NAME] [PERSON_NAME] LIMARANI [PERSON_NAME] Manager Naz […" at bounding box center [196, 351] width 86 height 21
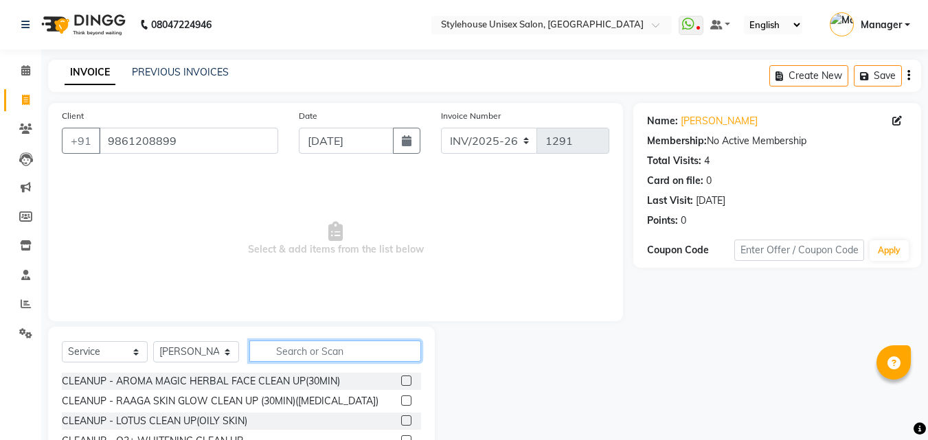
click at [306, 353] on input "text" at bounding box center [335, 351] width 172 height 21
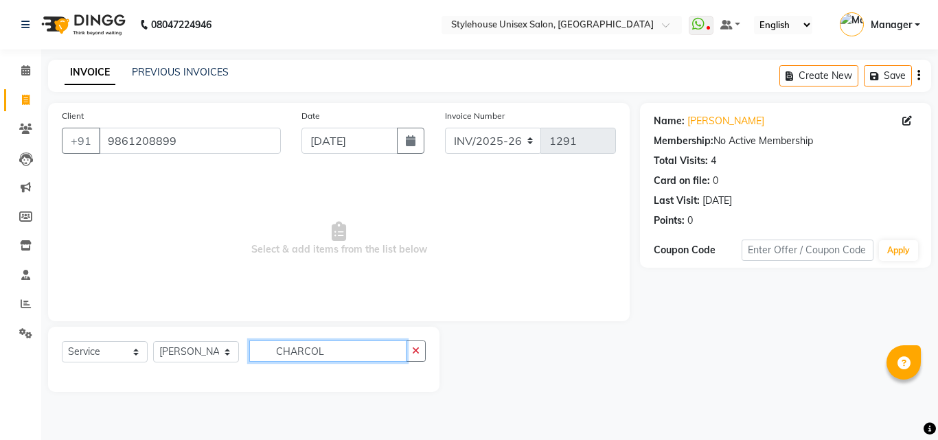
click at [344, 353] on input "CHARCOL" at bounding box center [327, 351] width 157 height 21
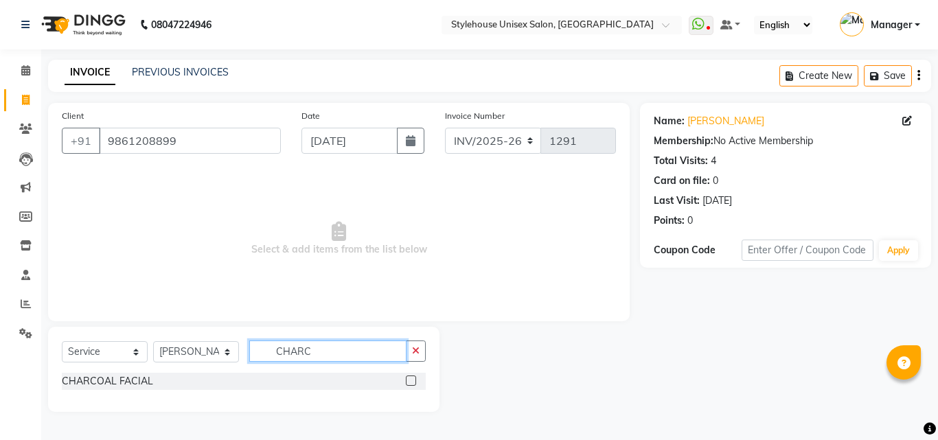
type input "CHARC"
click at [411, 382] on label at bounding box center [411, 381] width 10 height 10
click at [411, 382] on input "checkbox" at bounding box center [410, 381] width 9 height 9
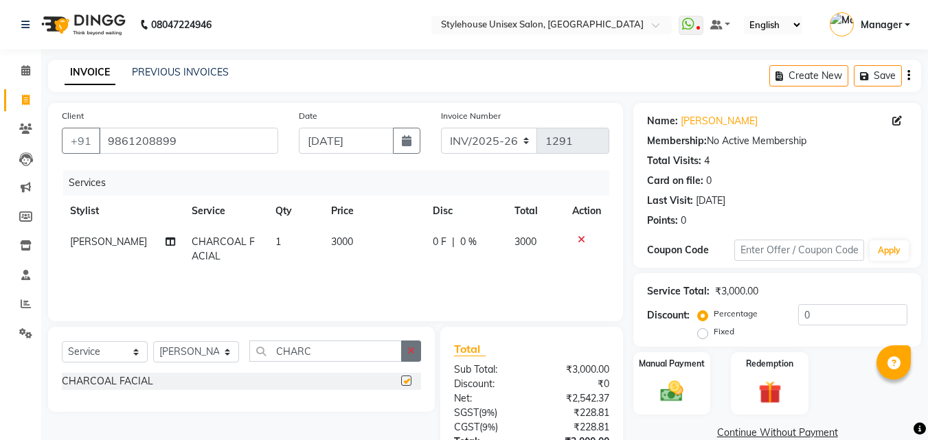
checkbox input "false"
click at [411, 352] on icon "button" at bounding box center [411, 351] width 8 height 10
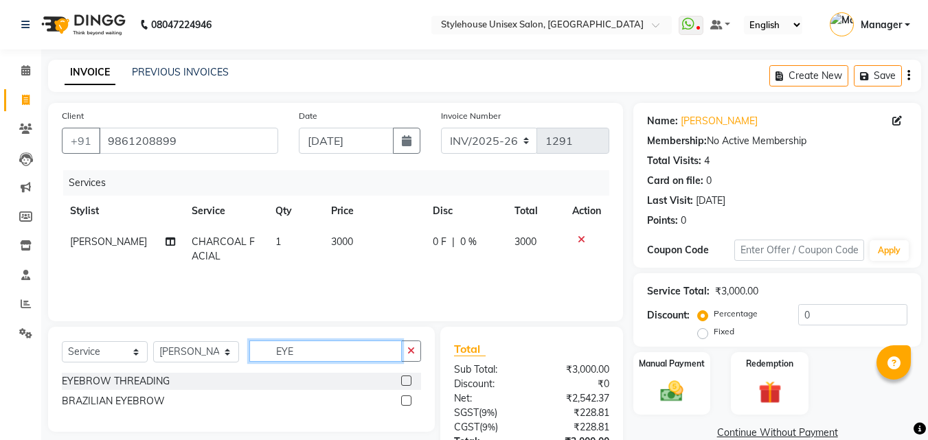
type input "EYE"
click at [404, 380] on label at bounding box center [406, 381] width 10 height 10
click at [404, 380] on input "checkbox" at bounding box center [405, 381] width 9 height 9
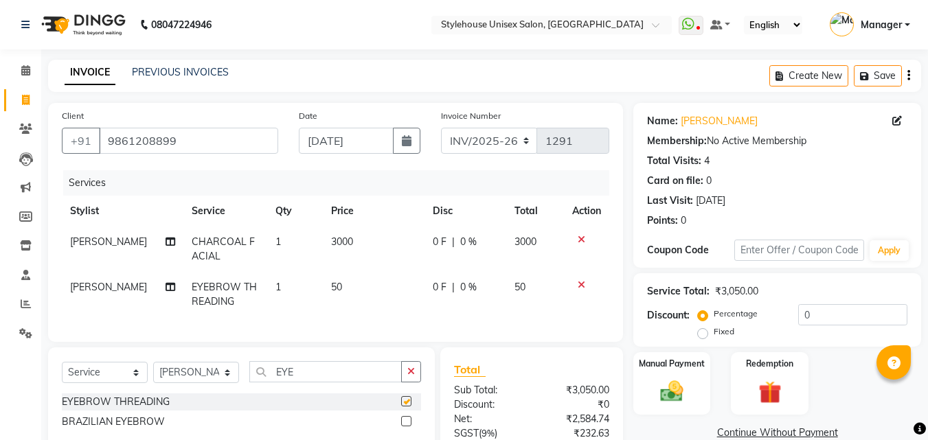
checkbox input "false"
click at [710, 315] on input "0" at bounding box center [852, 314] width 109 height 21
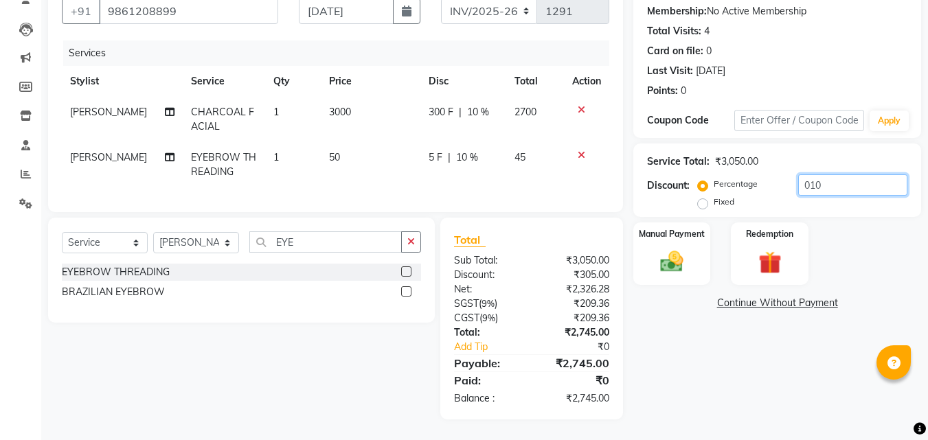
scroll to position [71, 0]
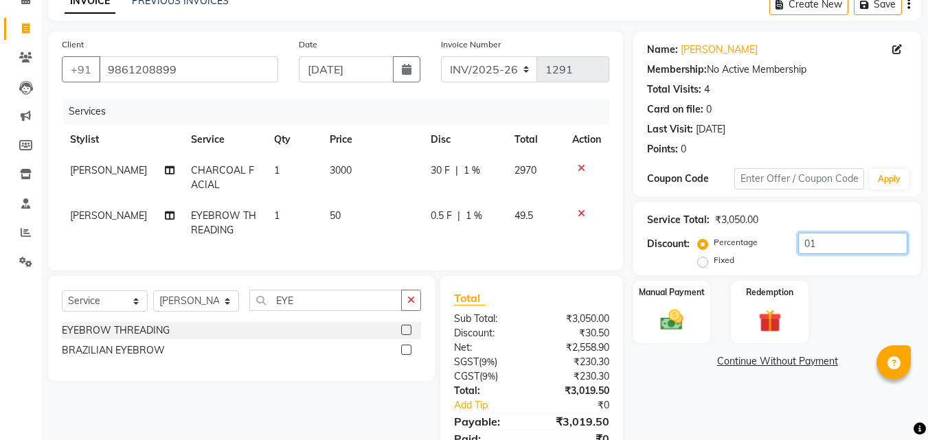
type input "0"
type input "8"
type input "10"
click at [556, 297] on div "Total Sub Total: ₹3,050.00 Discount: ₹305.00 Net: ₹2,326.28 SGST ( 9% ) ₹209.36…" at bounding box center [531, 377] width 183 height 202
click at [668, 327] on img at bounding box center [672, 319] width 38 height 27
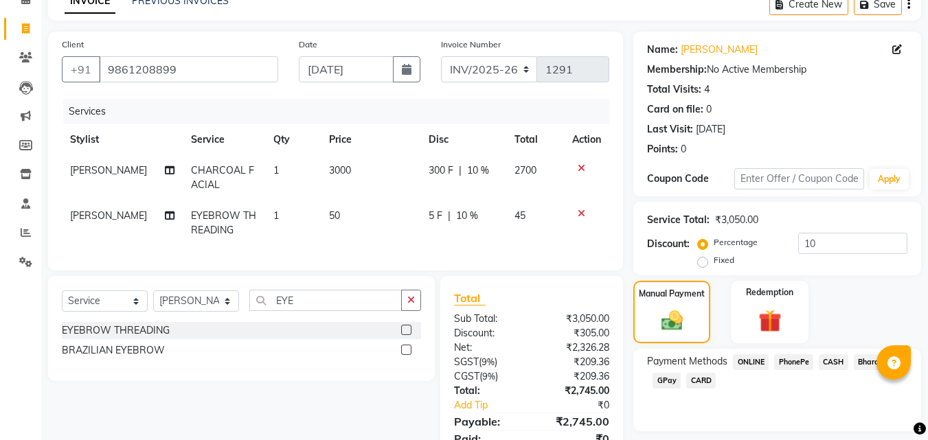
click at [710, 361] on span "CASH" at bounding box center [834, 362] width 30 height 16
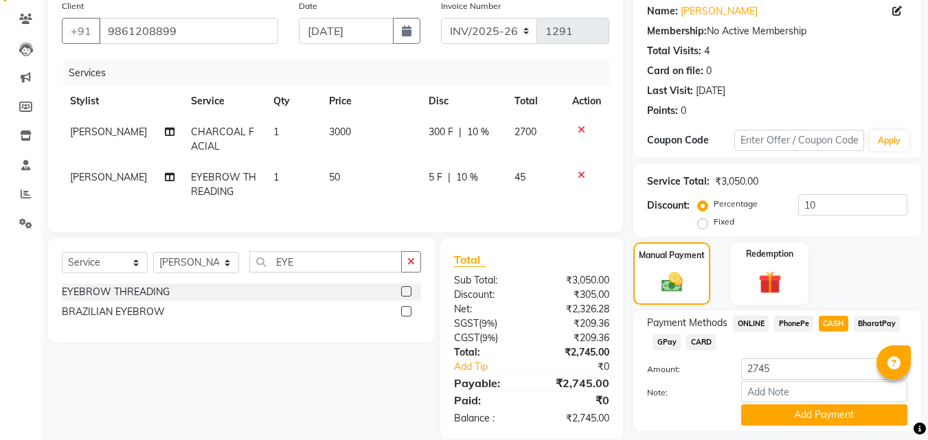
scroll to position [150, 0]
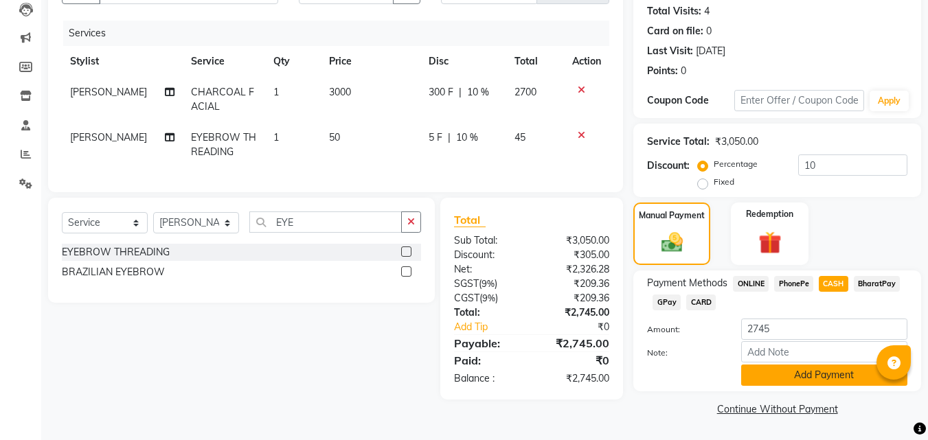
click at [710, 377] on button "Add Payment" at bounding box center [824, 375] width 166 height 21
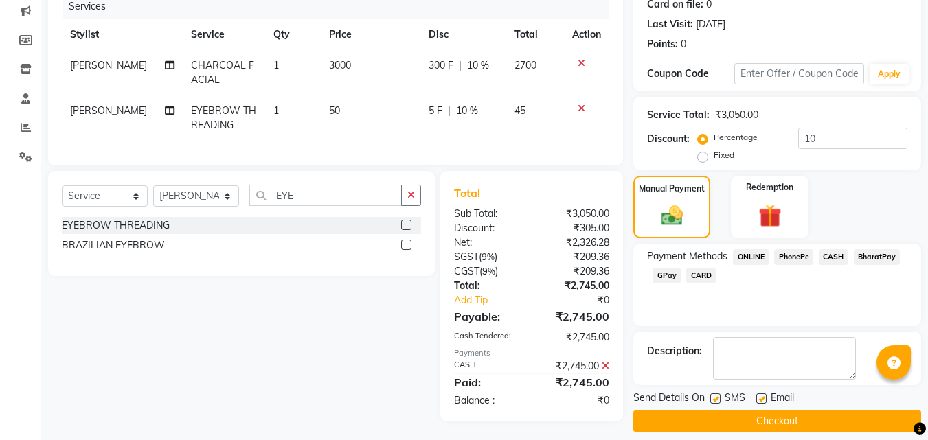
scroll to position [189, 0]
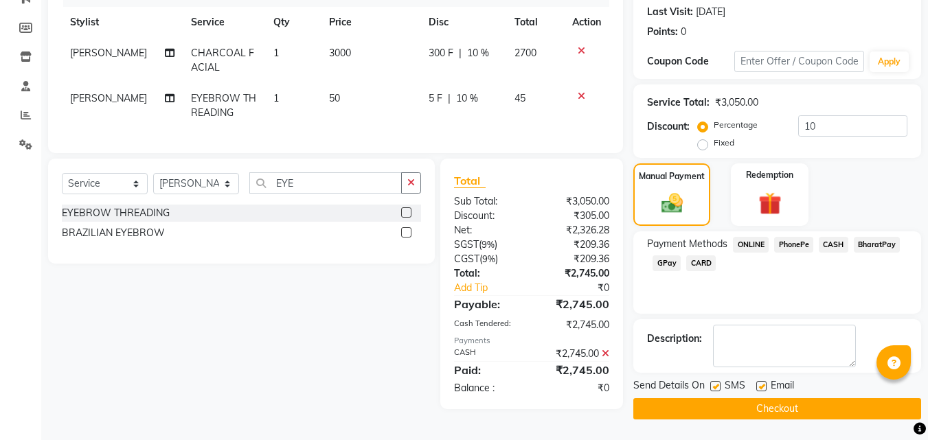
click at [710, 411] on button "Checkout" at bounding box center [777, 408] width 288 height 21
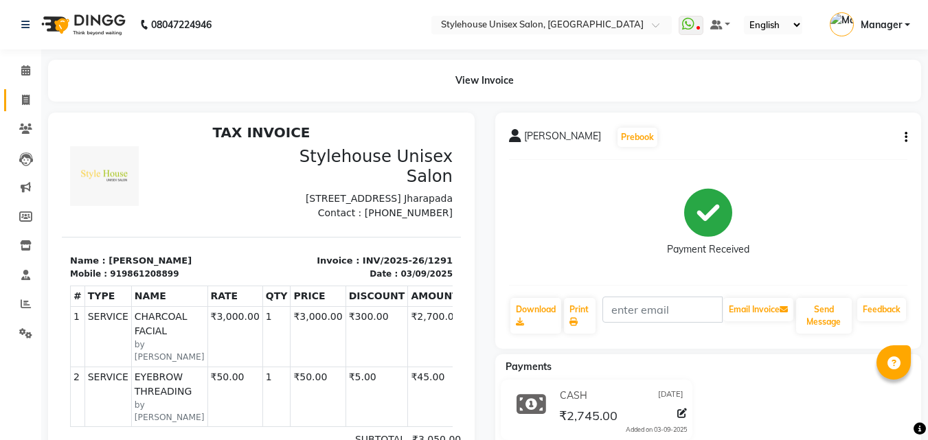
click at [24, 102] on icon at bounding box center [26, 100] width 8 height 10
select select "service"
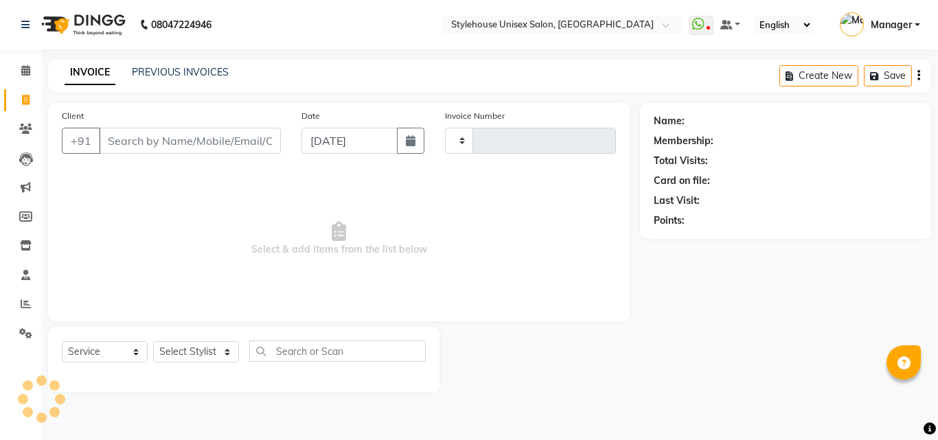
type input "1292"
select select "7906"
click at [146, 73] on link "PREVIOUS INVOICES" at bounding box center [180, 72] width 97 height 12
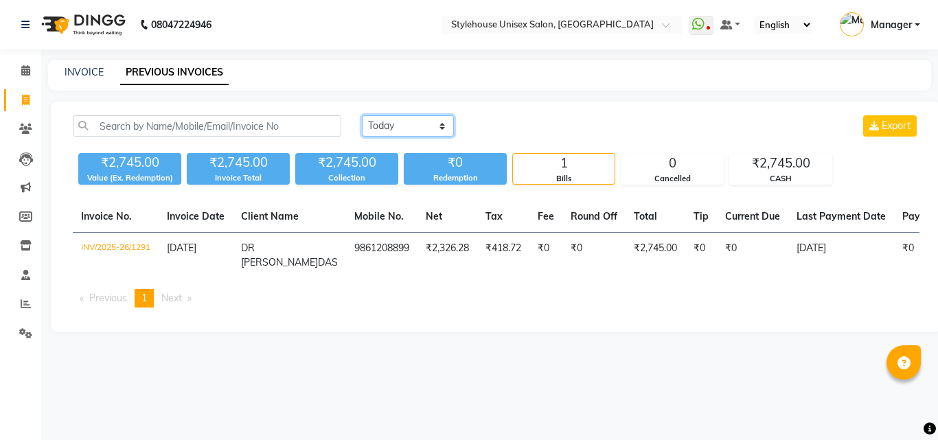
click at [436, 129] on select "[DATE] [DATE] Custom Range" at bounding box center [408, 125] width 92 height 21
select select "range"
click at [362, 115] on select "[DATE] [DATE] Custom Range" at bounding box center [408, 125] width 92 height 21
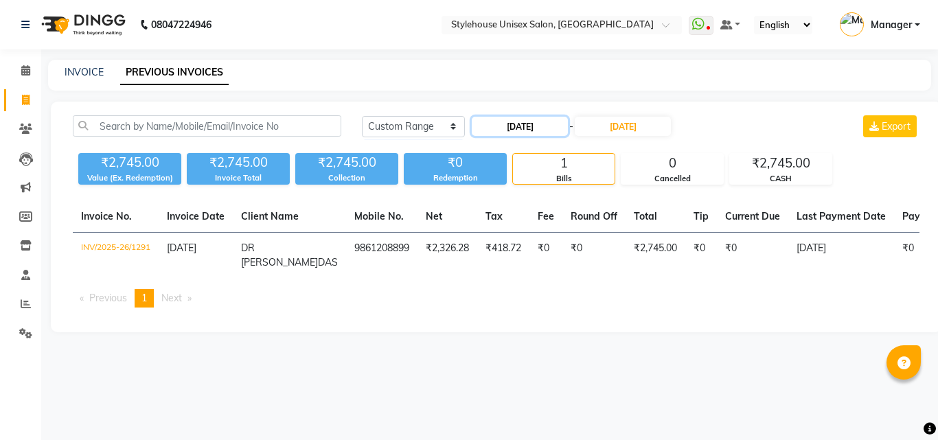
click at [506, 124] on input "[DATE]" at bounding box center [520, 126] width 96 height 19
select select "9"
select select "2025"
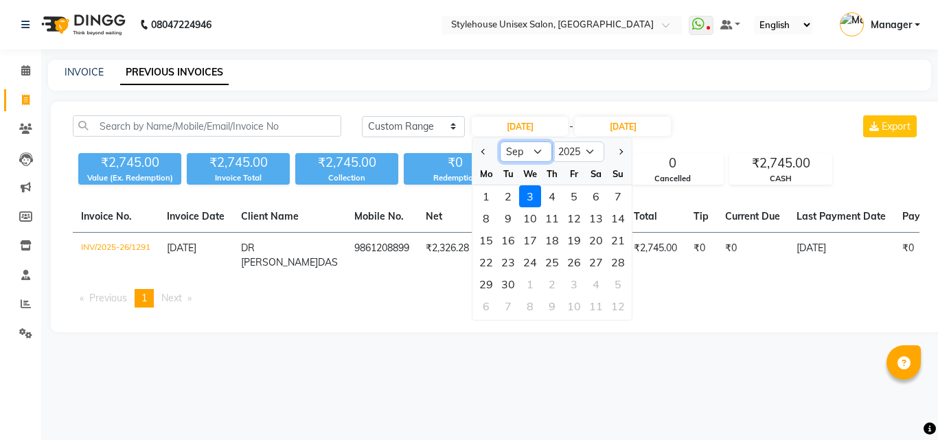
click at [520, 153] on select "Jan Feb Mar Apr May Jun [DATE] Aug Sep Oct Nov Dec" at bounding box center [526, 151] width 52 height 21
select select "8"
click at [500, 141] on select "Jan Feb Mar Apr May Jun [DATE] Aug Sep Oct Nov Dec" at bounding box center [526, 151] width 52 height 21
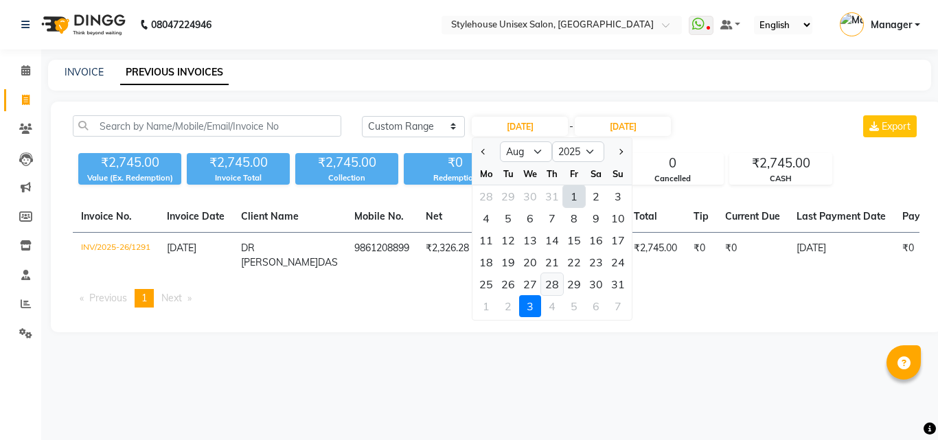
click at [553, 284] on div "28" at bounding box center [552, 284] width 22 height 22
type input "[DATE]"
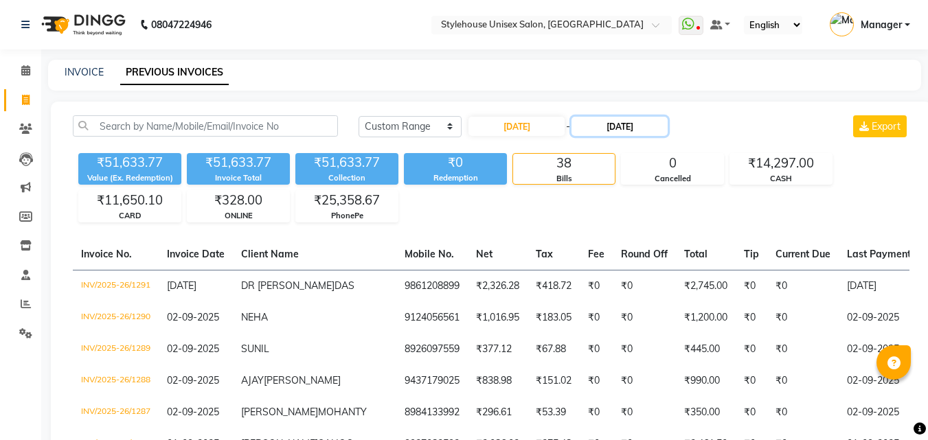
click at [619, 123] on input "[DATE]" at bounding box center [619, 126] width 96 height 19
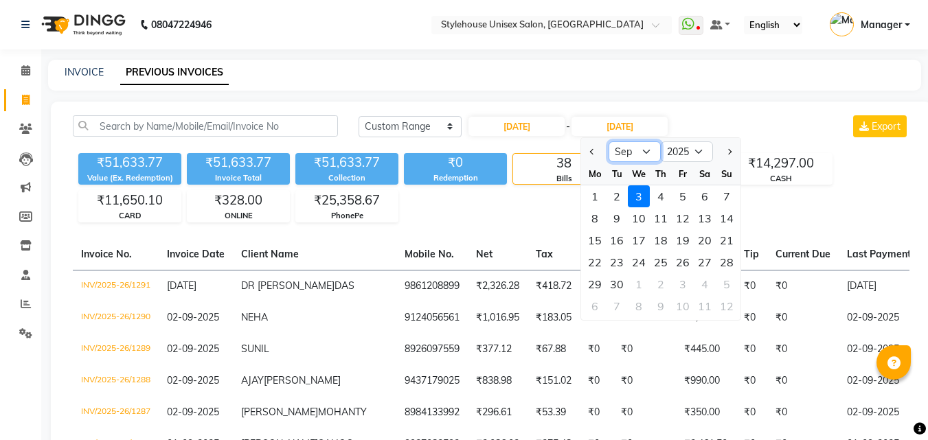
click at [640, 149] on select "Aug Sep Oct Nov Dec" at bounding box center [635, 151] width 52 height 21
select select "8"
click at [609, 141] on select "Aug Sep Oct Nov Dec" at bounding box center [635, 151] width 52 height 21
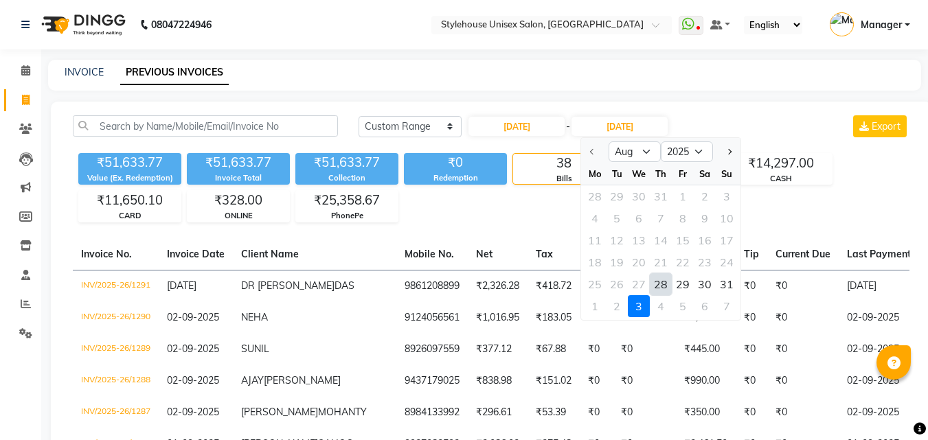
click at [663, 285] on div "28" at bounding box center [661, 284] width 22 height 22
type input "[DATE]"
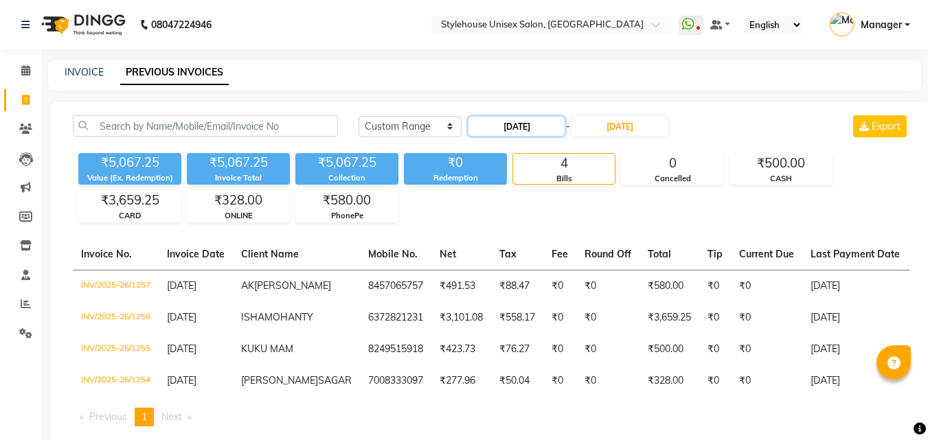
click at [527, 126] on input "[DATE]" at bounding box center [516, 126] width 96 height 19
select select "8"
select select "2025"
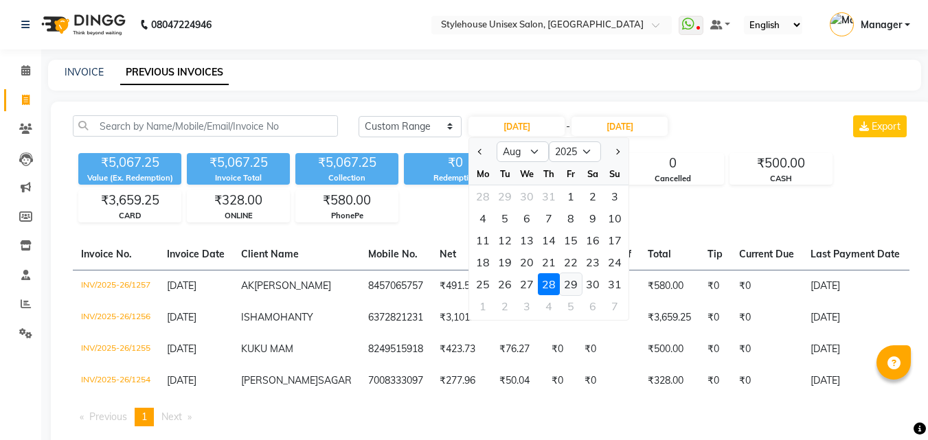
click at [576, 282] on div "29" at bounding box center [571, 284] width 22 height 22
type input "[DATE]"
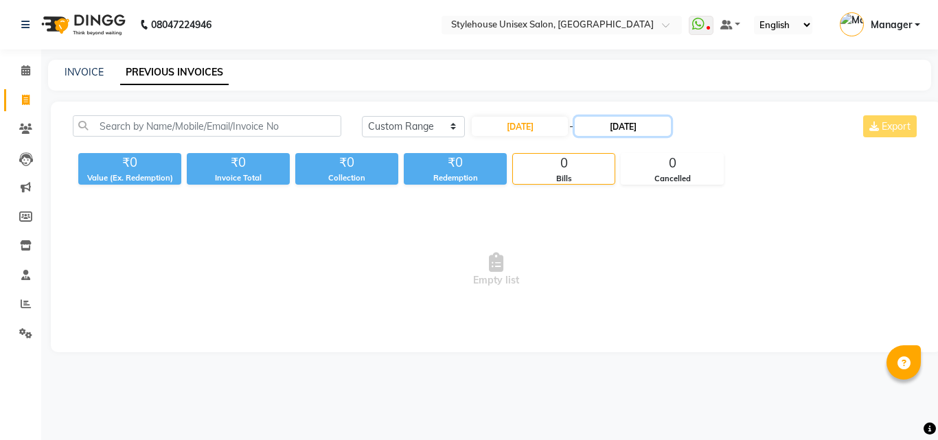
click at [617, 123] on input "[DATE]" at bounding box center [623, 126] width 96 height 19
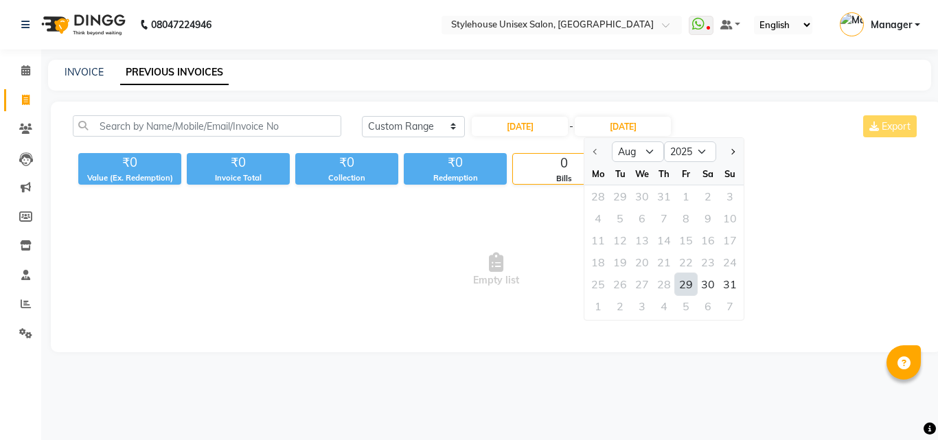
click at [685, 285] on div "29" at bounding box center [686, 284] width 22 height 22
type input "[DATE]"
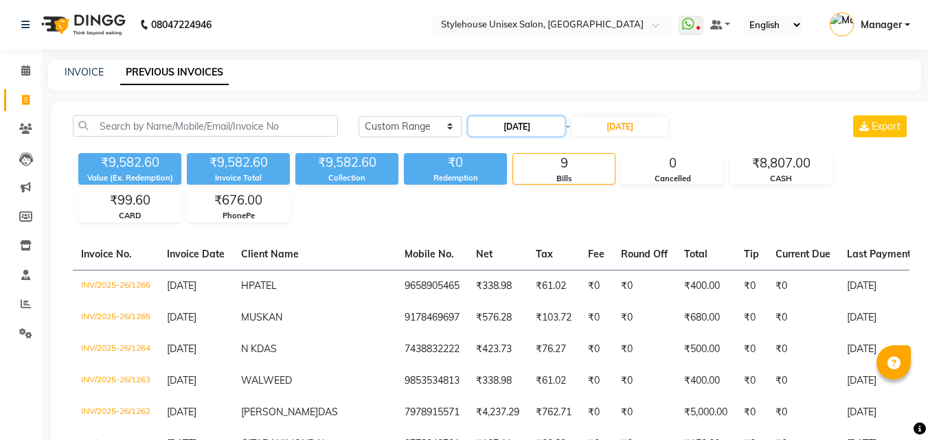
click at [521, 126] on input "[DATE]" at bounding box center [516, 126] width 96 height 19
select select "8"
select select "2025"
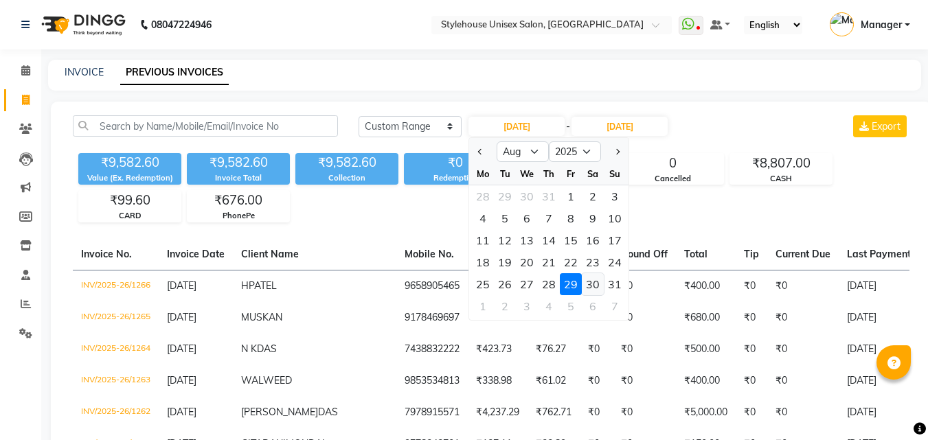
click at [590, 283] on div "30" at bounding box center [593, 284] width 22 height 22
type input "30-08-2025"
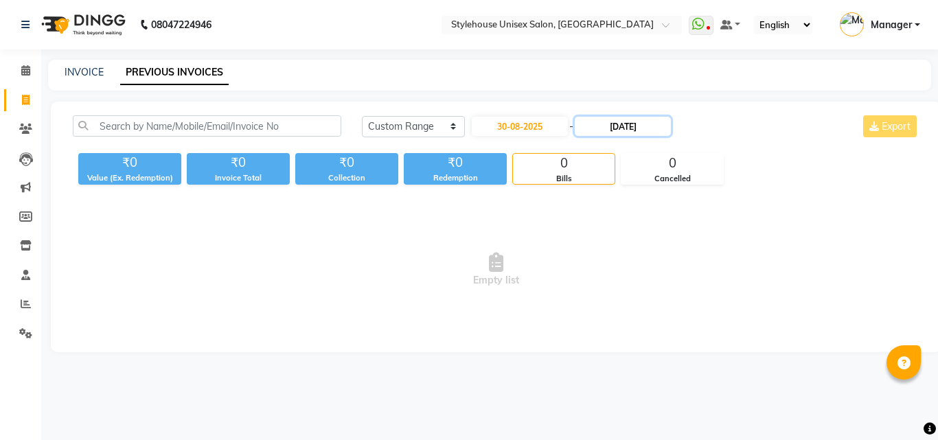
click at [611, 126] on input "[DATE]" at bounding box center [623, 126] width 96 height 19
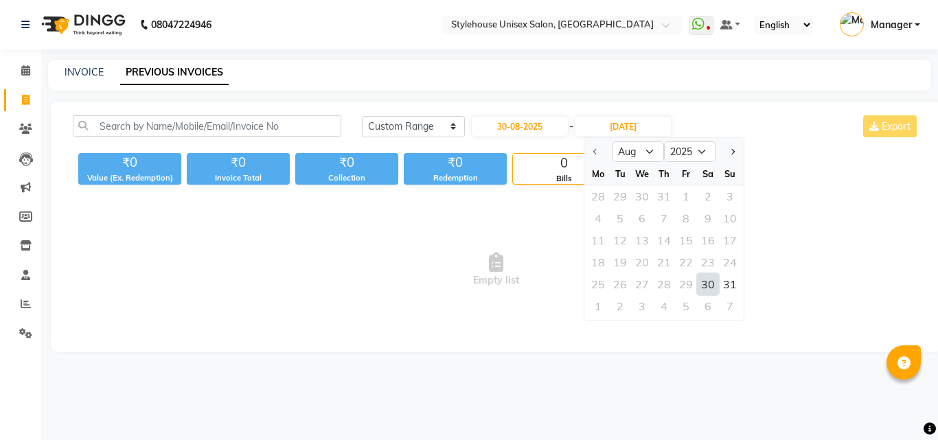
click at [710, 281] on div "30" at bounding box center [708, 284] width 22 height 22
type input "30-08-2025"
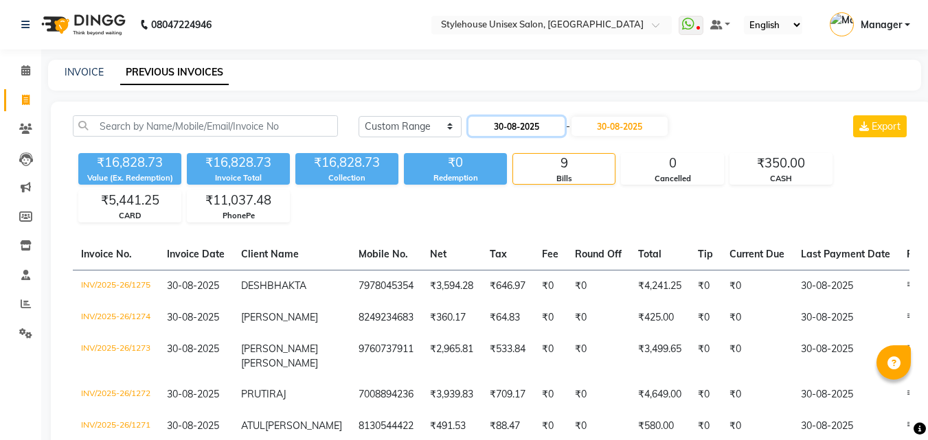
click at [514, 124] on input "30-08-2025" at bounding box center [516, 126] width 96 height 19
select select "8"
select select "2025"
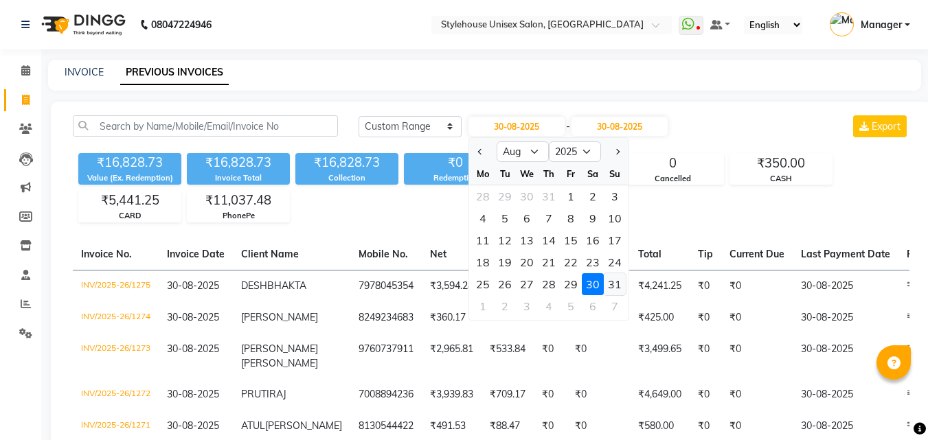
click at [614, 284] on div "31" at bounding box center [615, 284] width 22 height 22
type input "31-08-2025"
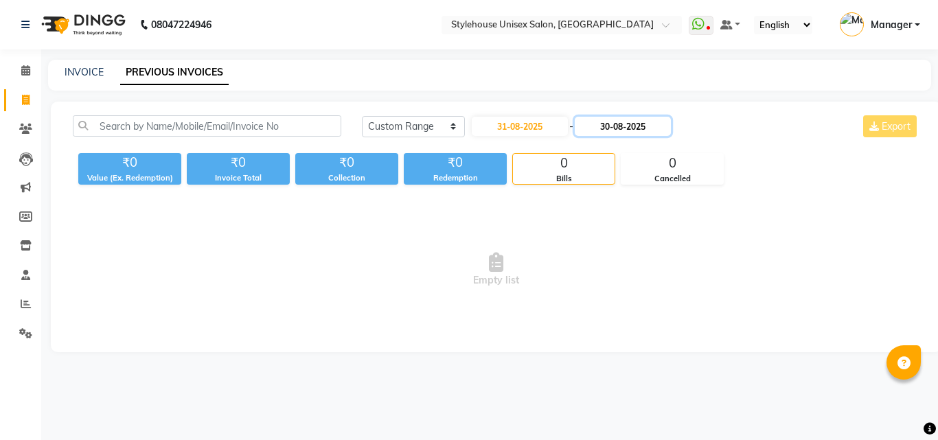
click at [628, 130] on input "30-08-2025" at bounding box center [623, 126] width 96 height 19
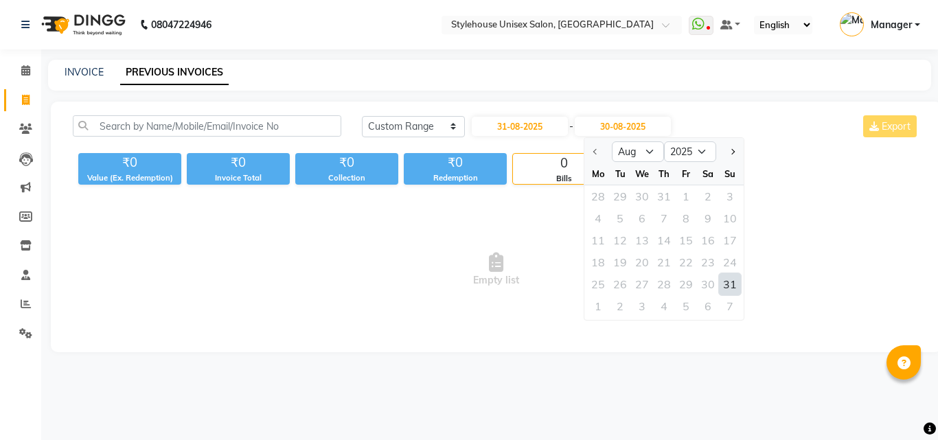
click at [710, 287] on div "31" at bounding box center [730, 284] width 22 height 22
type input "31-08-2025"
